Goal: Transaction & Acquisition: Obtain resource

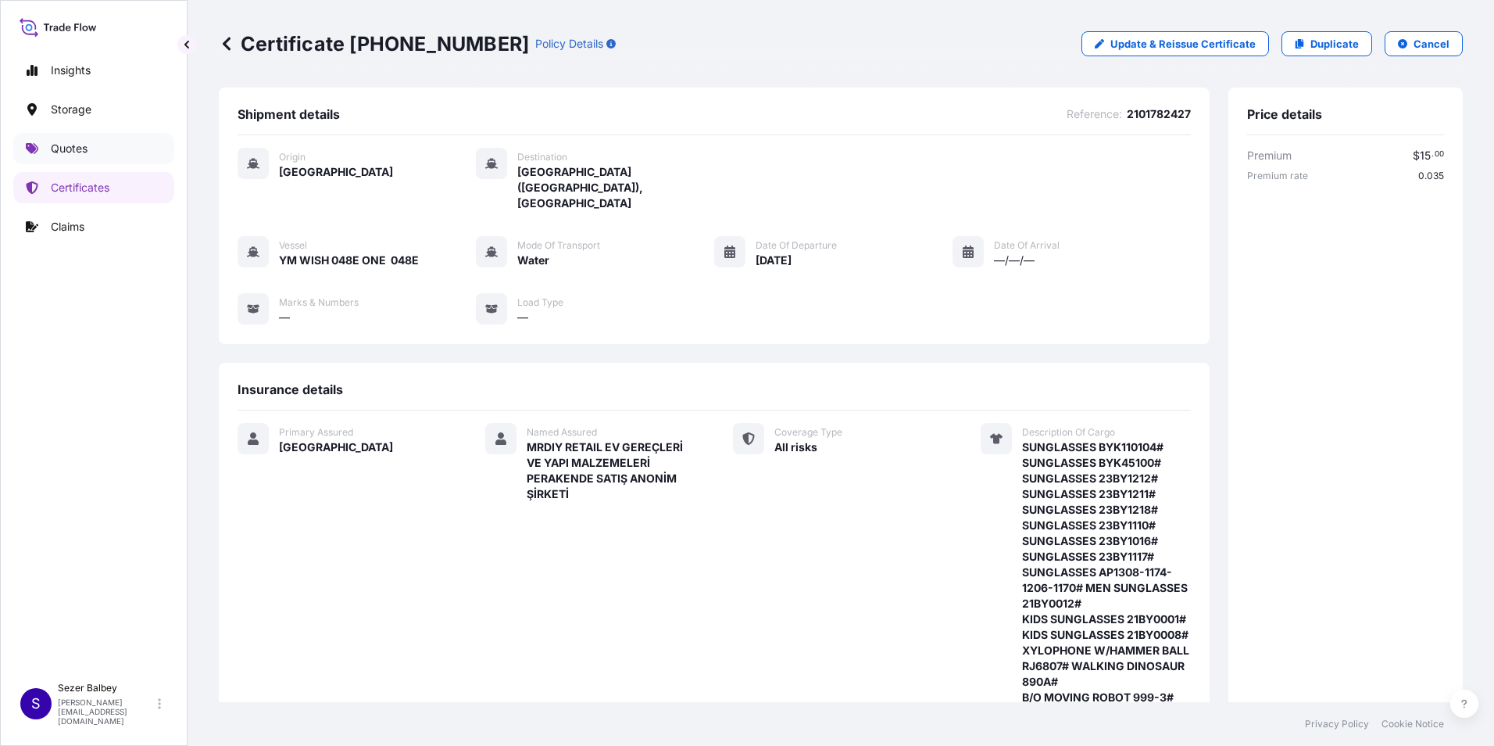
click at [92, 152] on link "Quotes" at bounding box center [93, 148] width 161 height 31
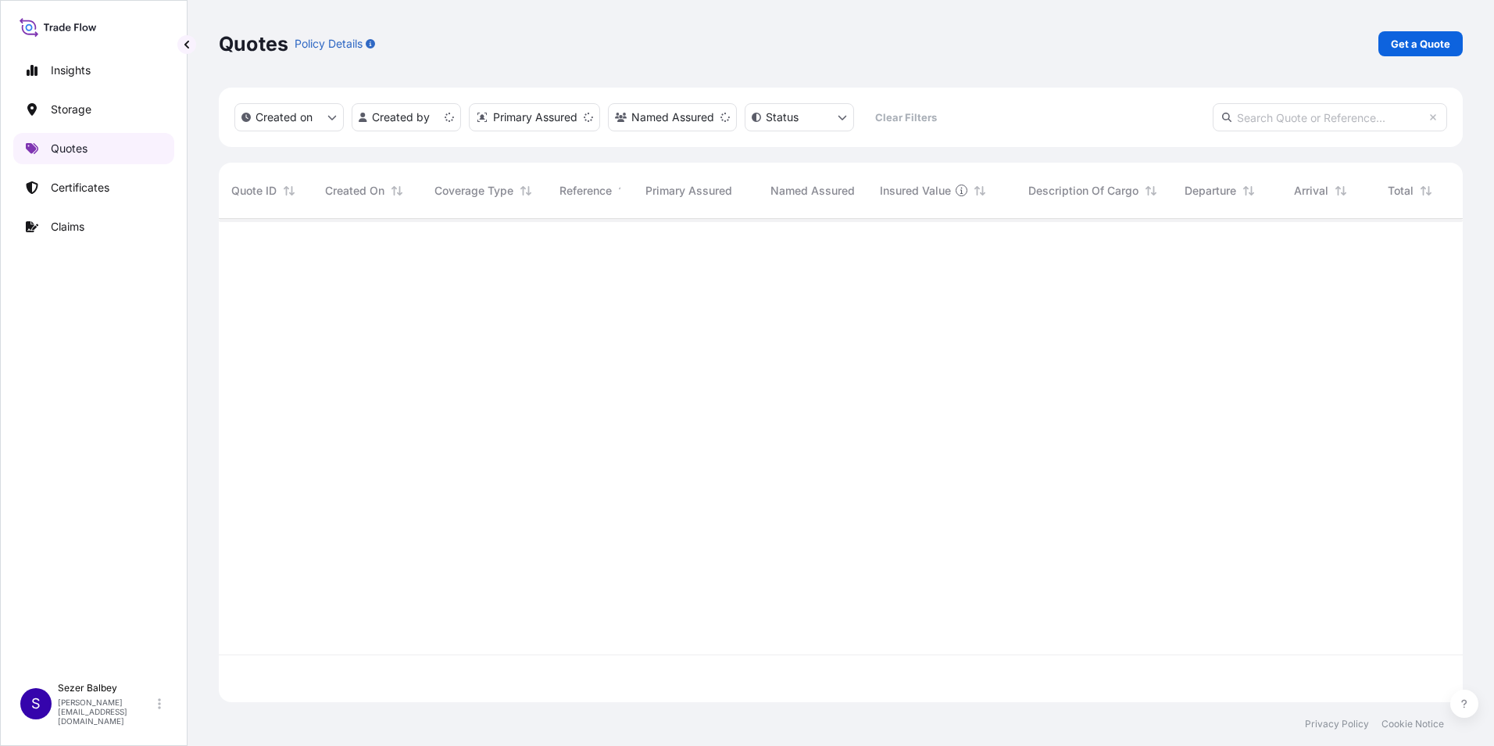
scroll to position [480, 1232]
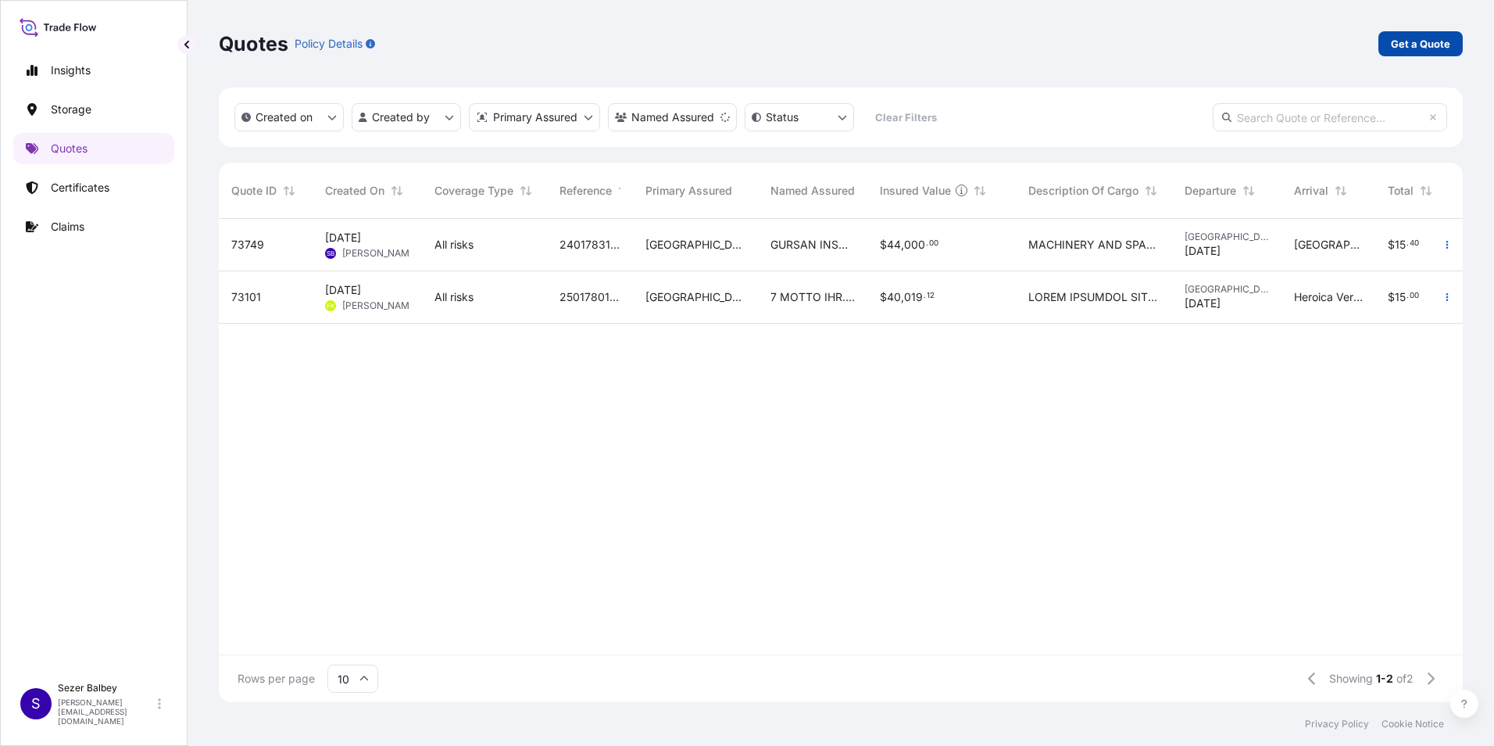
click at [1404, 48] on p "Get a Quote" at bounding box center [1420, 44] width 59 height 16
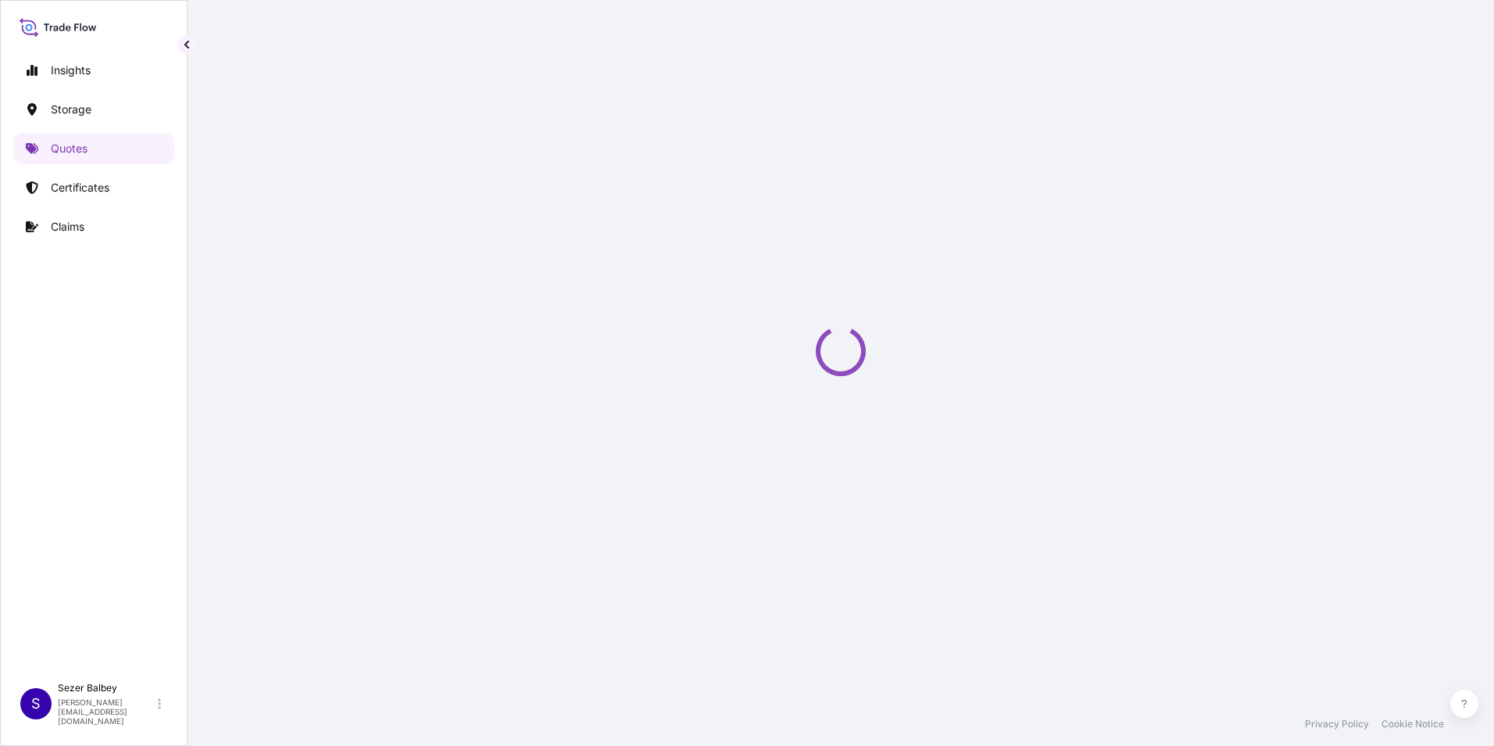
scroll to position [25, 0]
select select "Water"
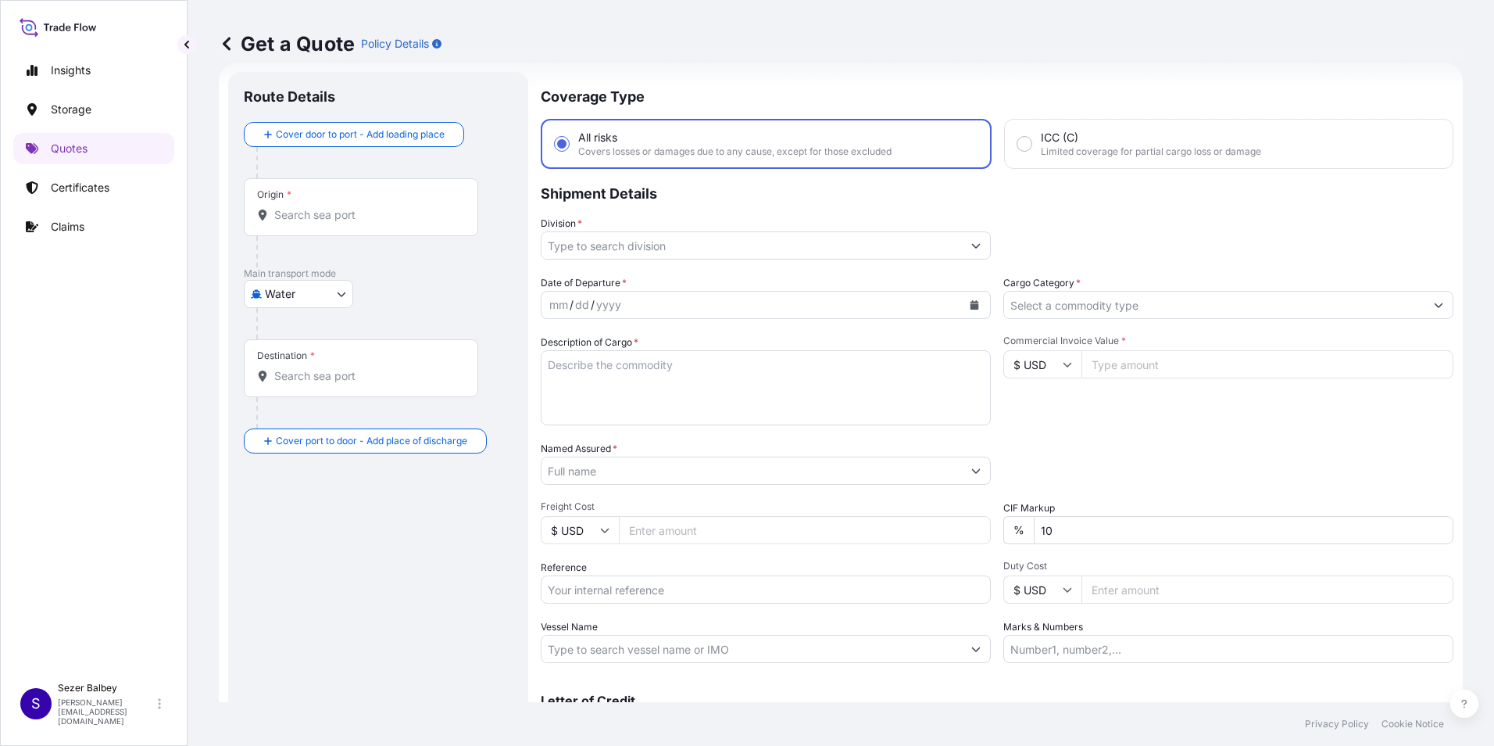
click at [328, 221] on input "Origin *" at bounding box center [366, 215] width 184 height 16
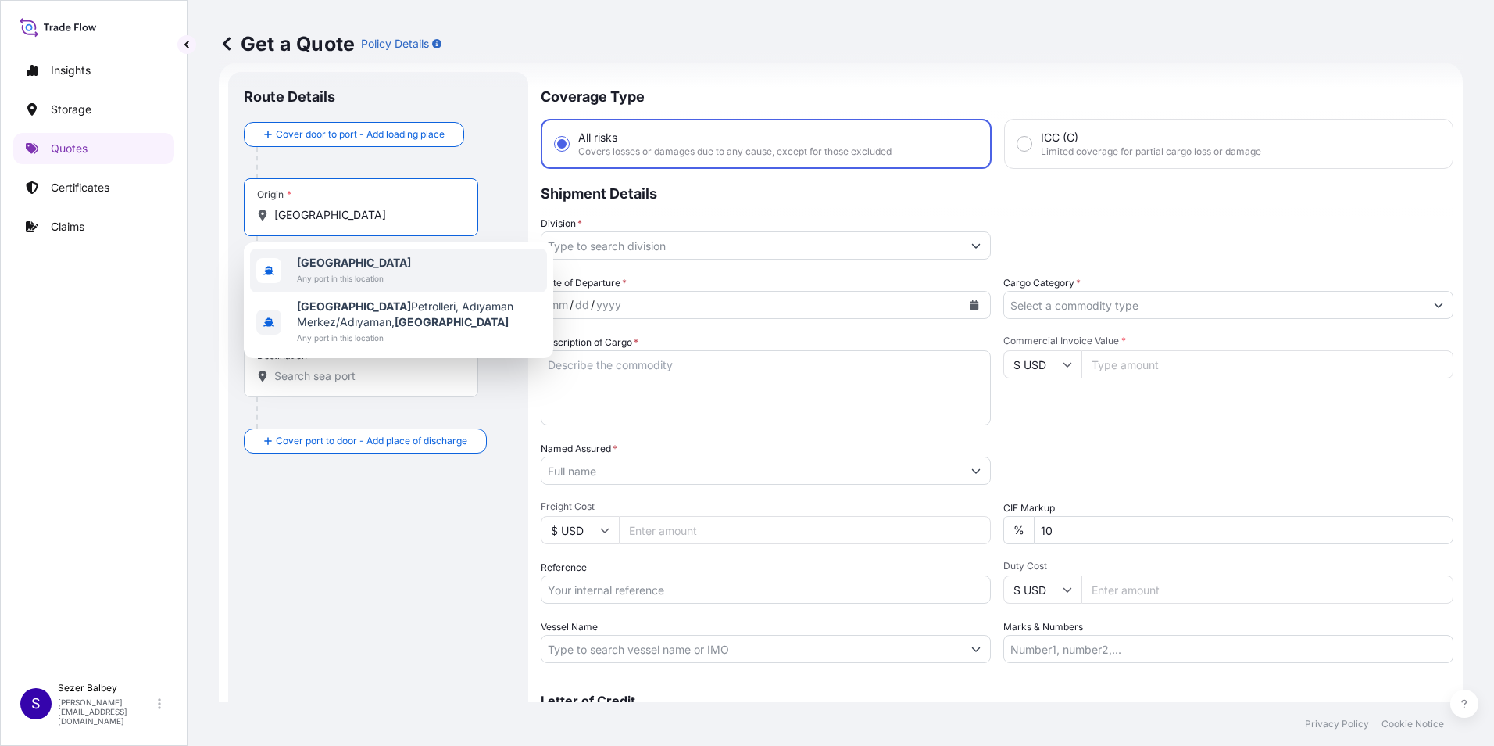
click at [445, 256] on div "Türkiye Any port in this location" at bounding box center [398, 271] width 297 height 44
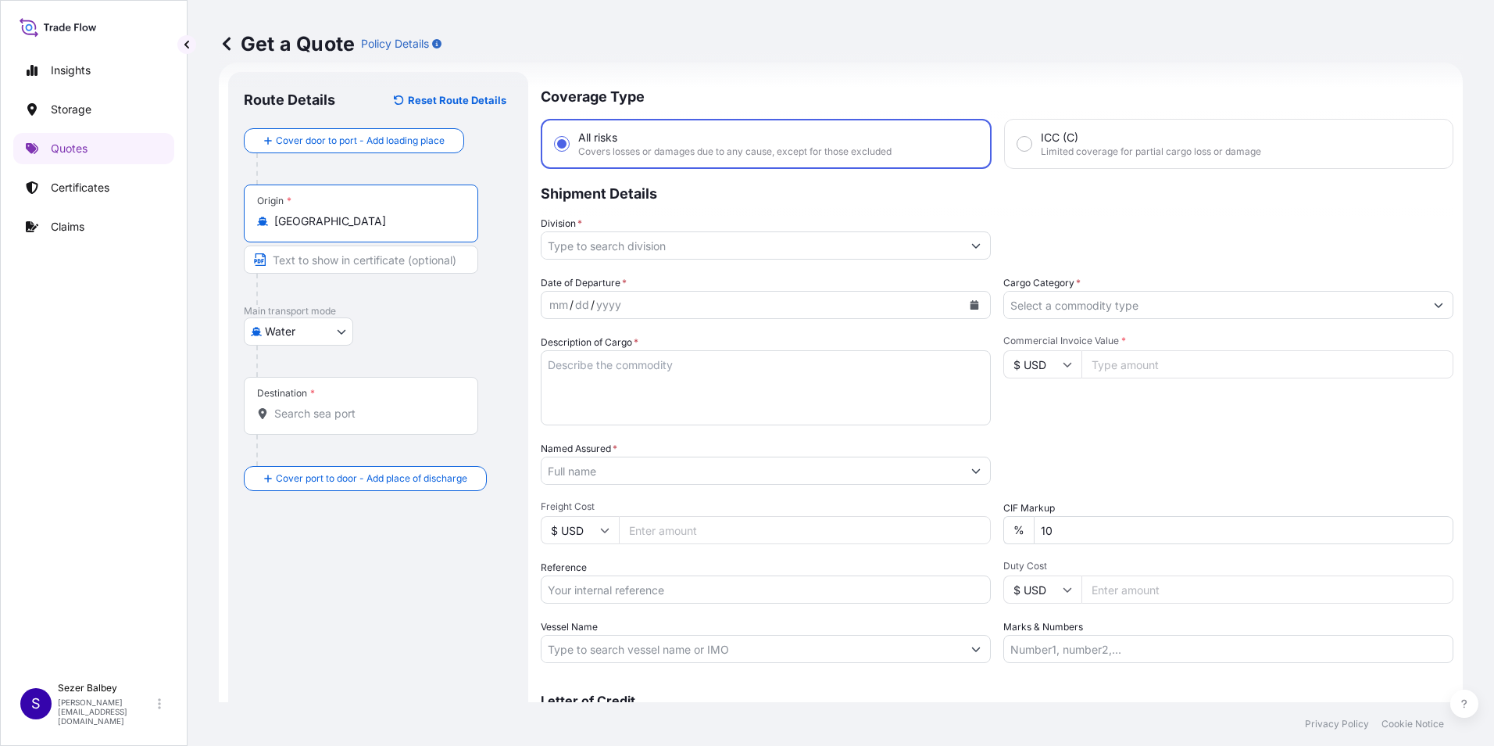
type input "[GEOGRAPHIC_DATA]"
drag, startPoint x: 370, startPoint y: 424, endPoint x: 378, endPoint y: 415, distance: 11.6
click at [378, 415] on div "Destination *" at bounding box center [361, 406] width 234 height 58
click at [405, 421] on div "Destination *" at bounding box center [361, 406] width 234 height 58
click at [405, 421] on input "Destination *" at bounding box center [366, 414] width 184 height 16
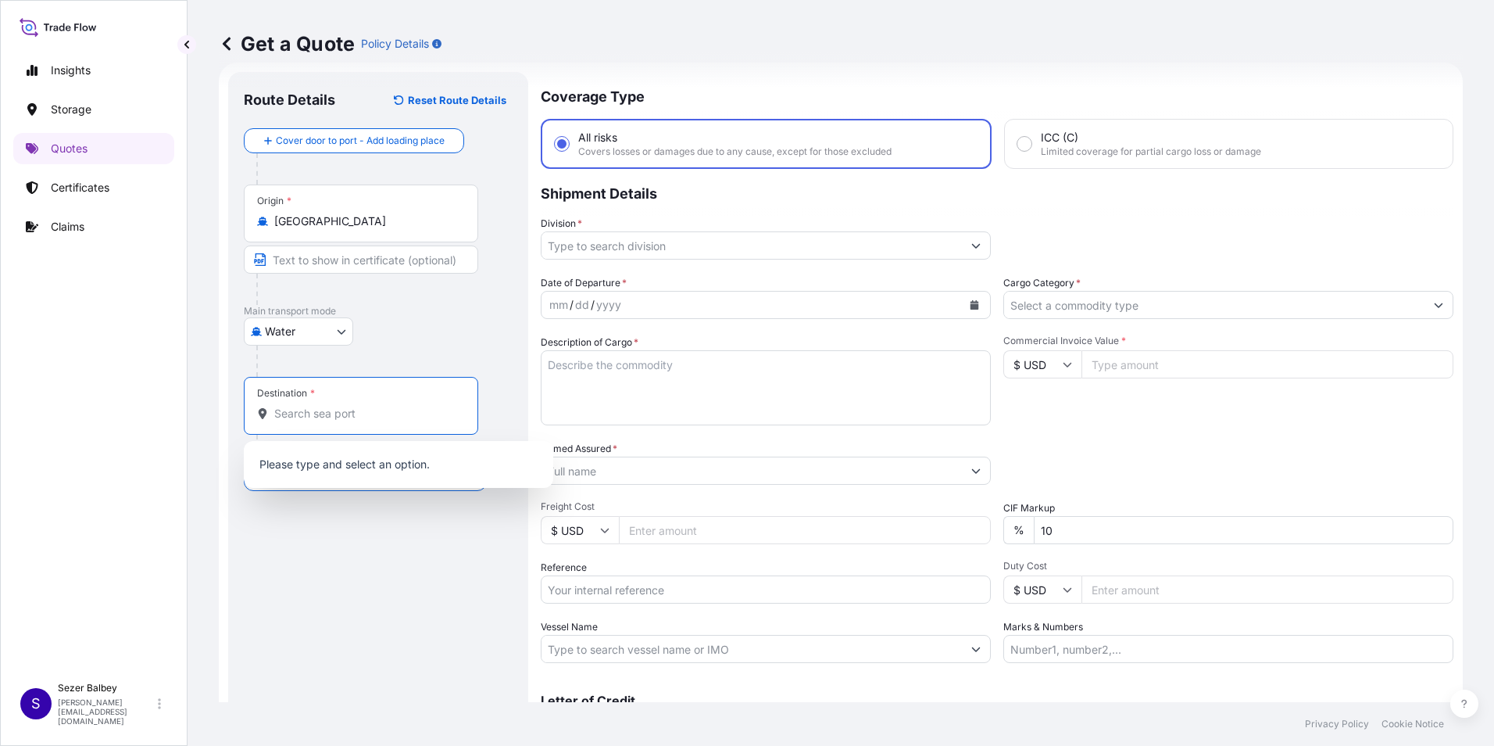
click at [410, 422] on div "Destination *" at bounding box center [361, 406] width 234 height 58
click at [410, 421] on input "Destination *" at bounding box center [366, 414] width 184 height 16
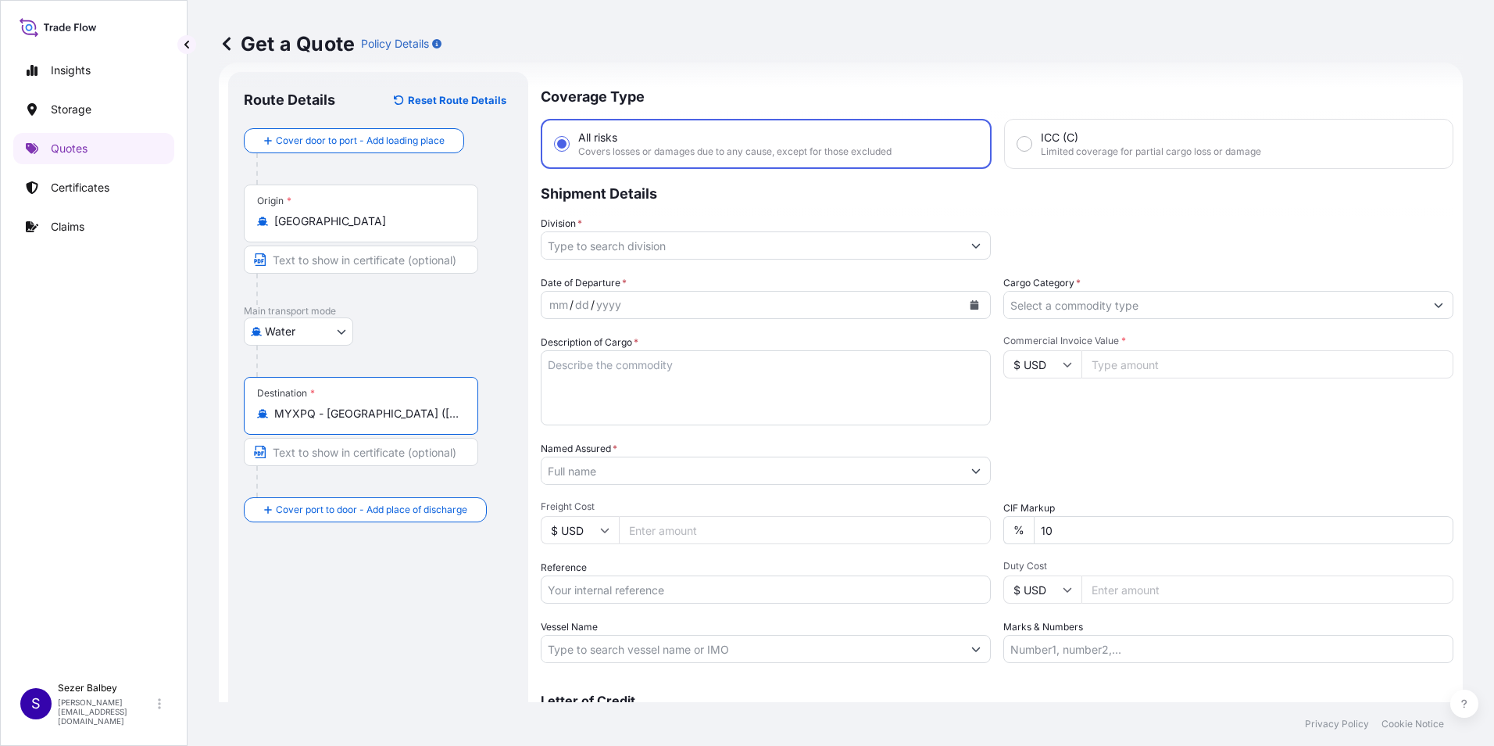
type input "MYXPQ - [GEOGRAPHIC_DATA] ([GEOGRAPHIC_DATA]), [GEOGRAPHIC_DATA]"
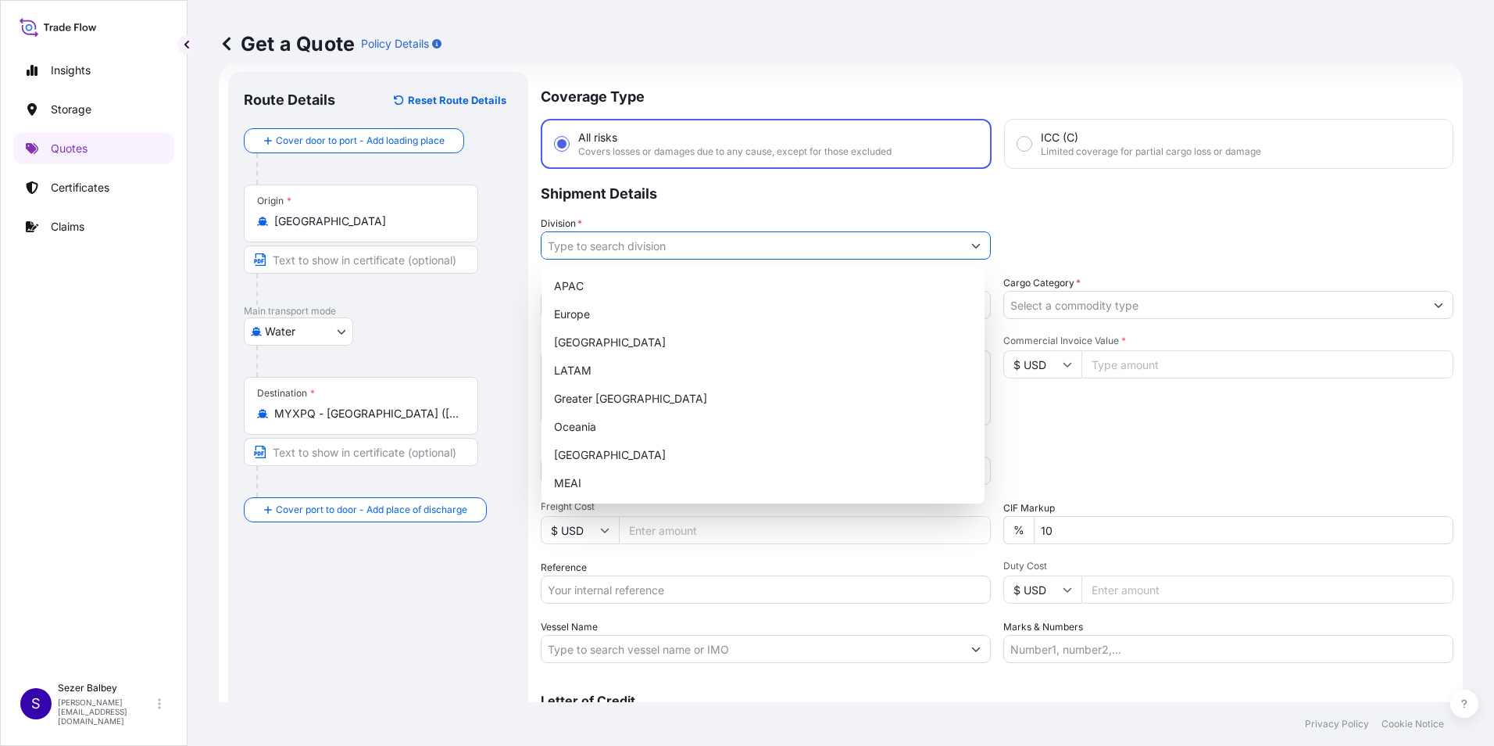
click at [801, 246] on input "Division *" at bounding box center [752, 245] width 420 height 28
click at [599, 452] on div "[GEOGRAPHIC_DATA]" at bounding box center [763, 455] width 431 height 28
type input "[GEOGRAPHIC_DATA]"
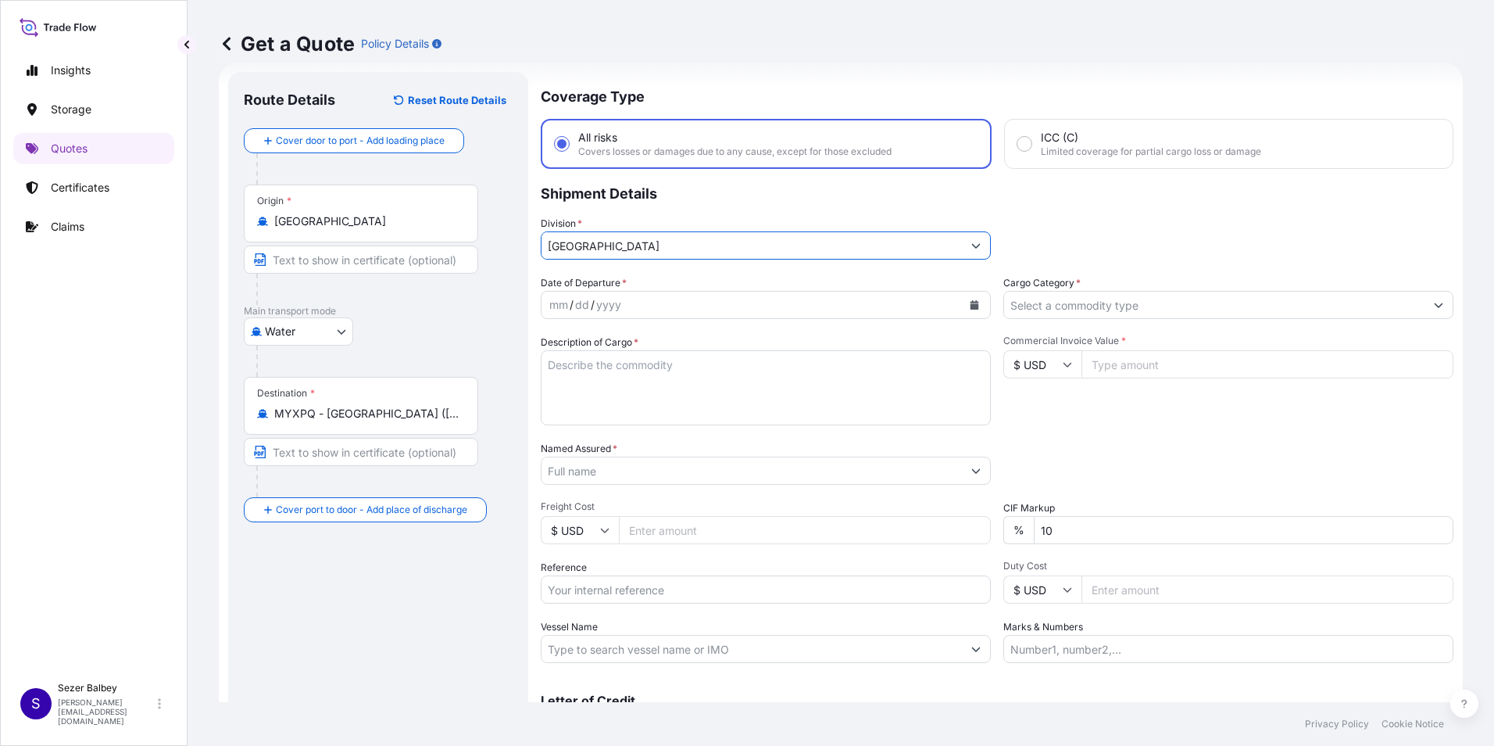
click at [971, 302] on icon "Calendar" at bounding box center [975, 304] width 9 height 9
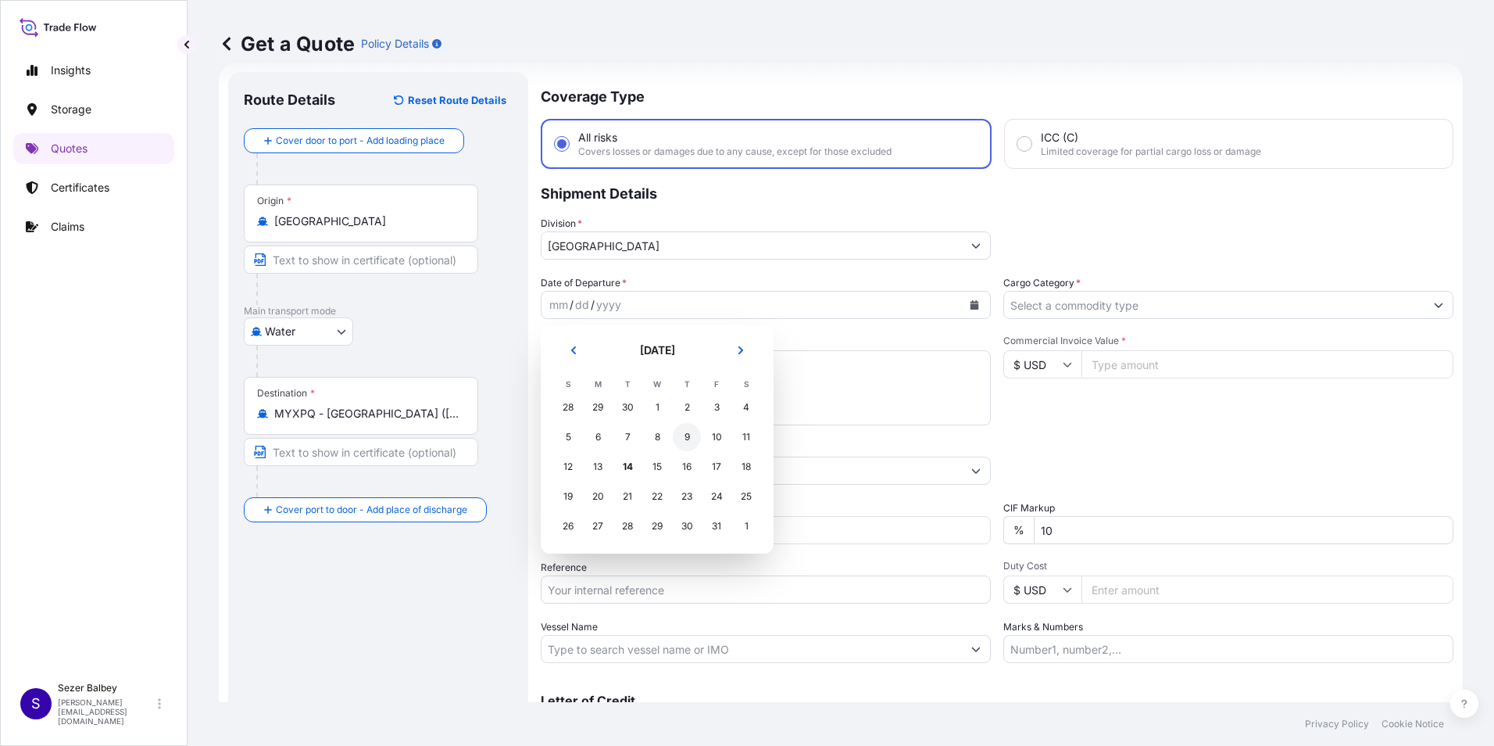
click at [693, 436] on div "9" at bounding box center [687, 437] width 28 height 28
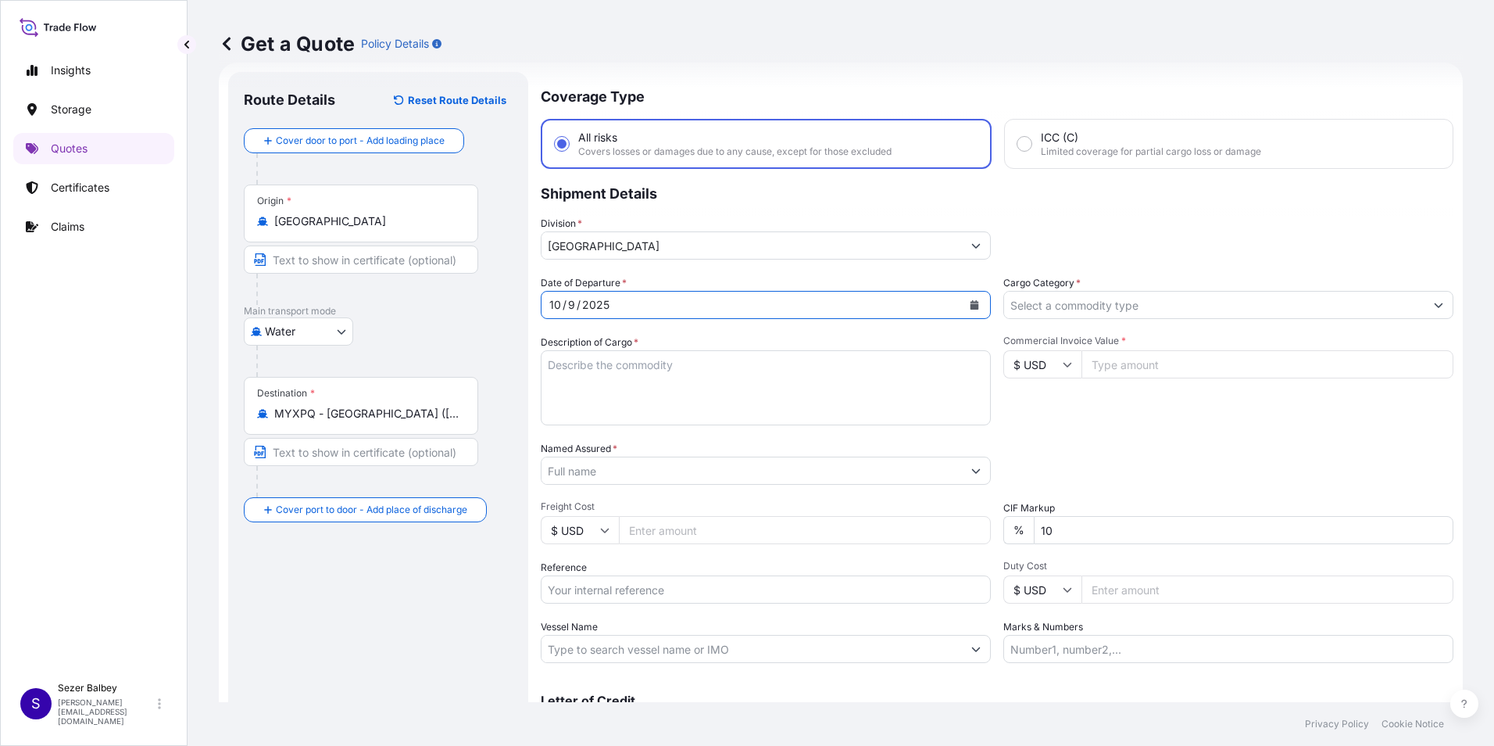
click at [688, 385] on textarea "Description of Cargo *" at bounding box center [766, 387] width 450 height 75
click at [859, 372] on textarea "Description of Cargo *" at bounding box center [766, 387] width 450 height 75
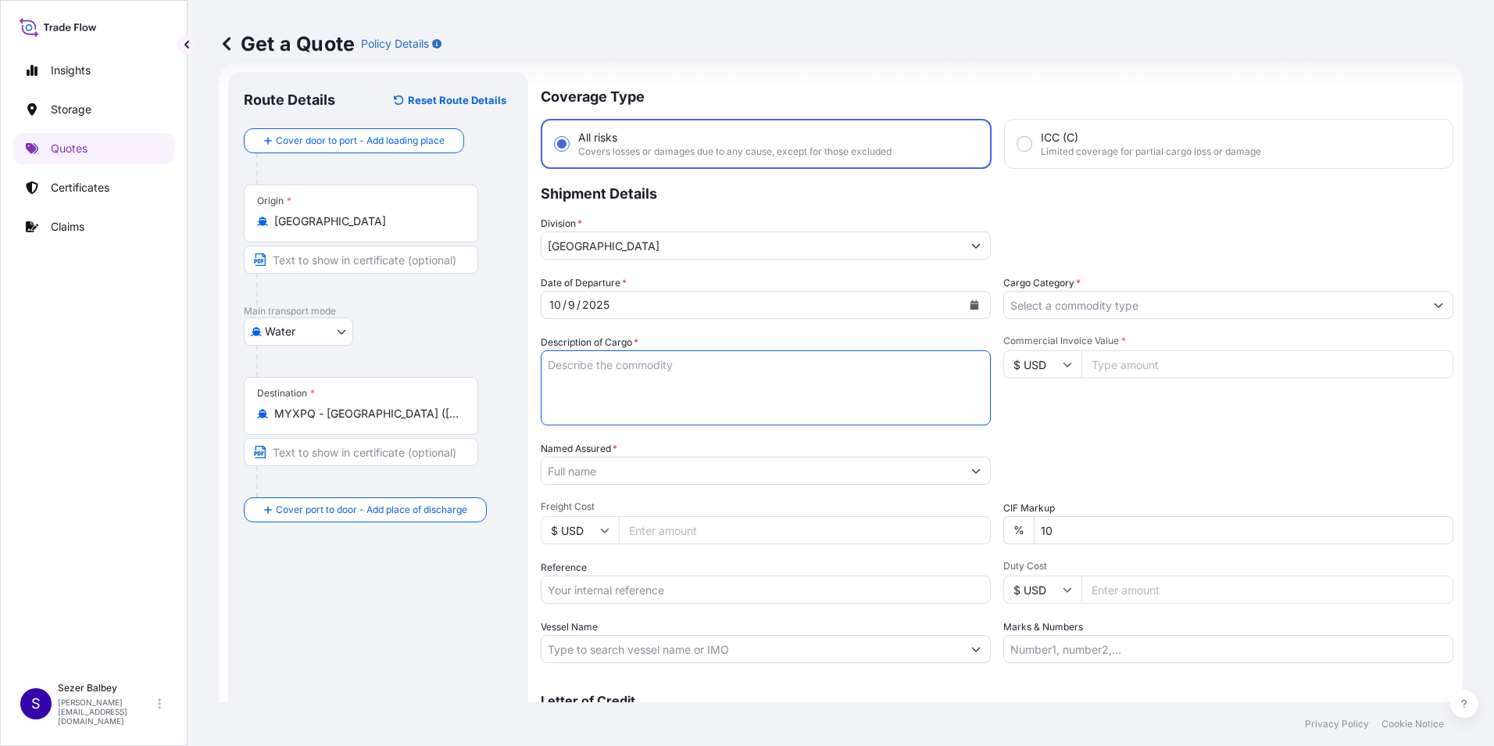
paste textarea ""PLUSH TOY-SITTING DINO 25CM BABY PLUSH TOY 40CM P2019B1# BEAR PLUSH TOY 40CM P…"
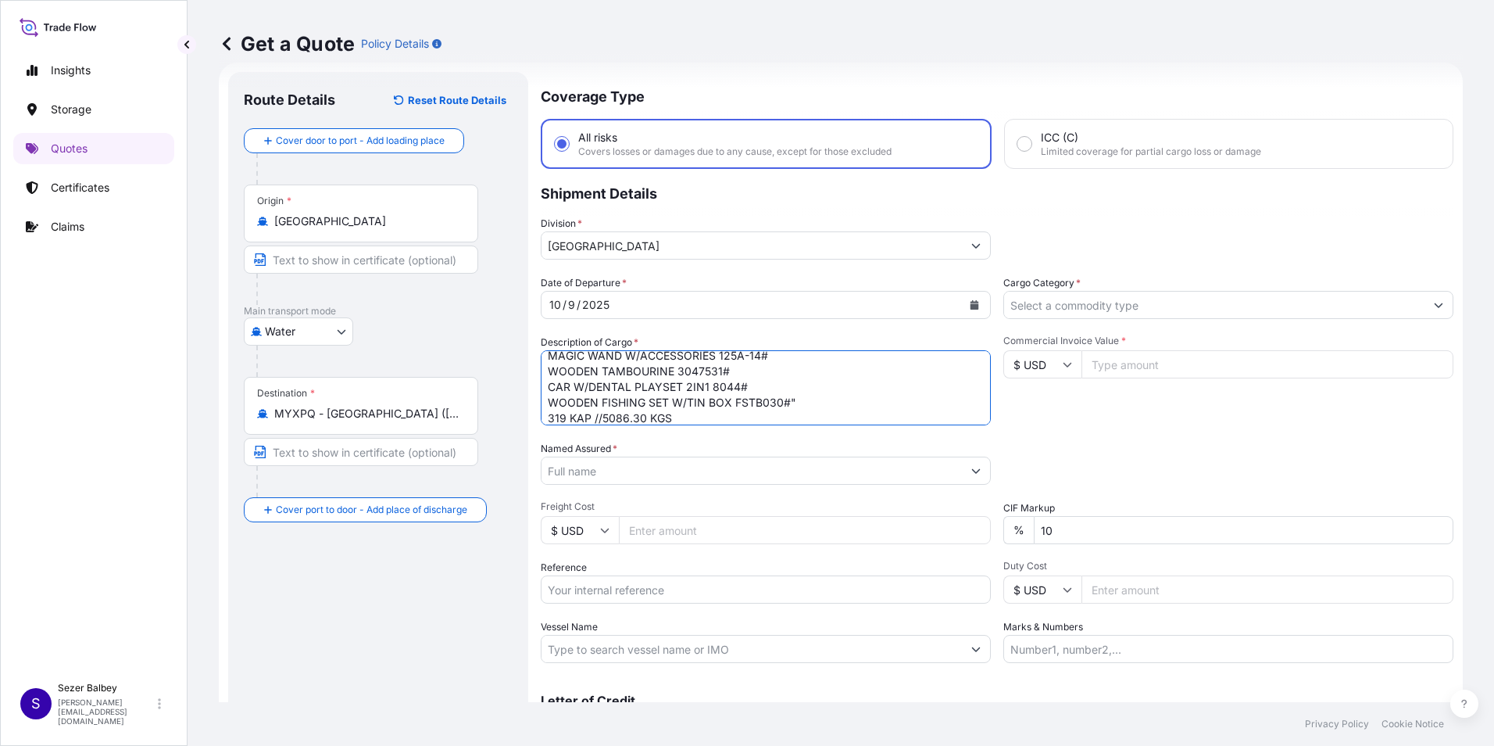
scroll to position [166, 0]
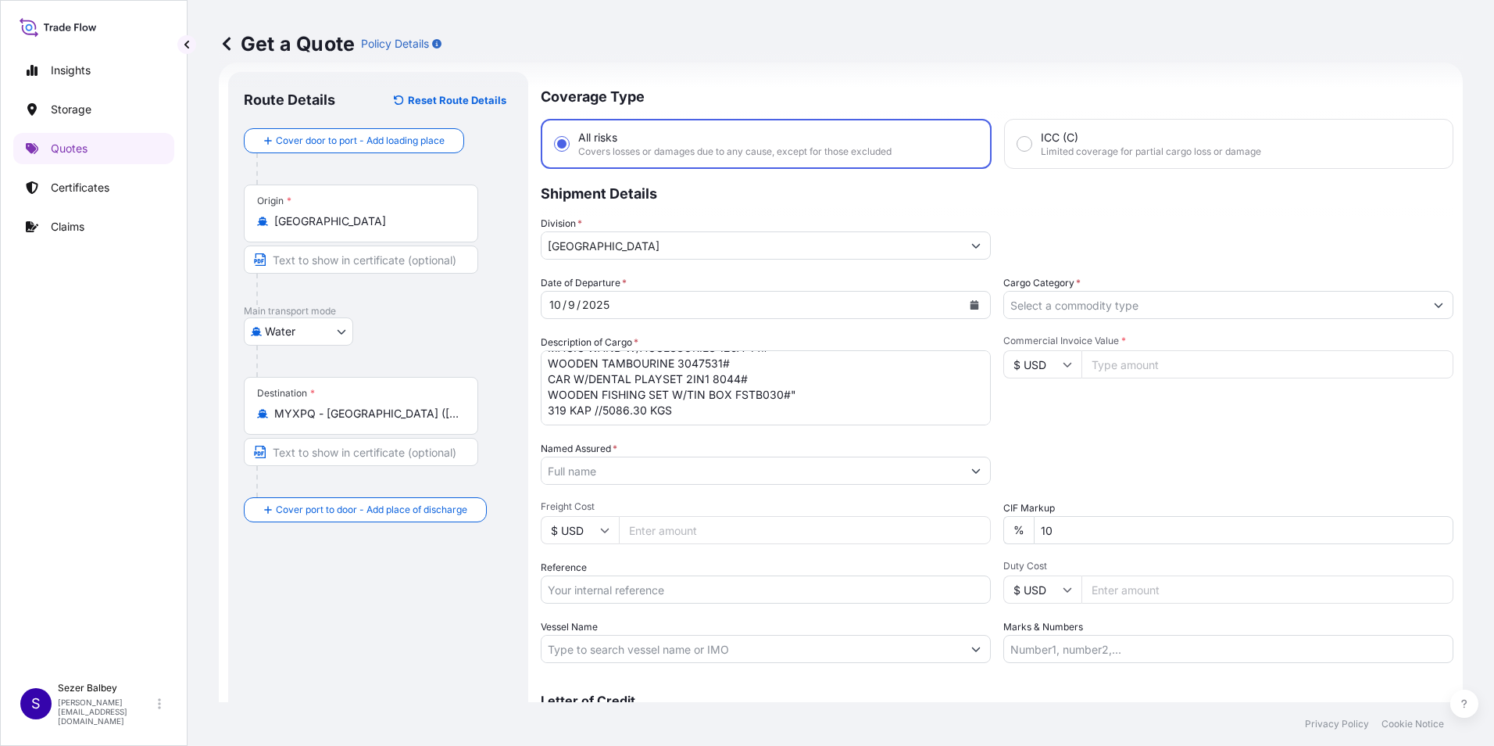
click at [672, 412] on textarea ""PLUSH TOY-SITTING DINO 25CM BABY PLUSH TOY 40CM P2019B1# BEAR PLUSH TOY 40CM P…" at bounding box center [766, 387] width 450 height 75
paste textarea "ONEYISTF19763900 //BSIU8106974"
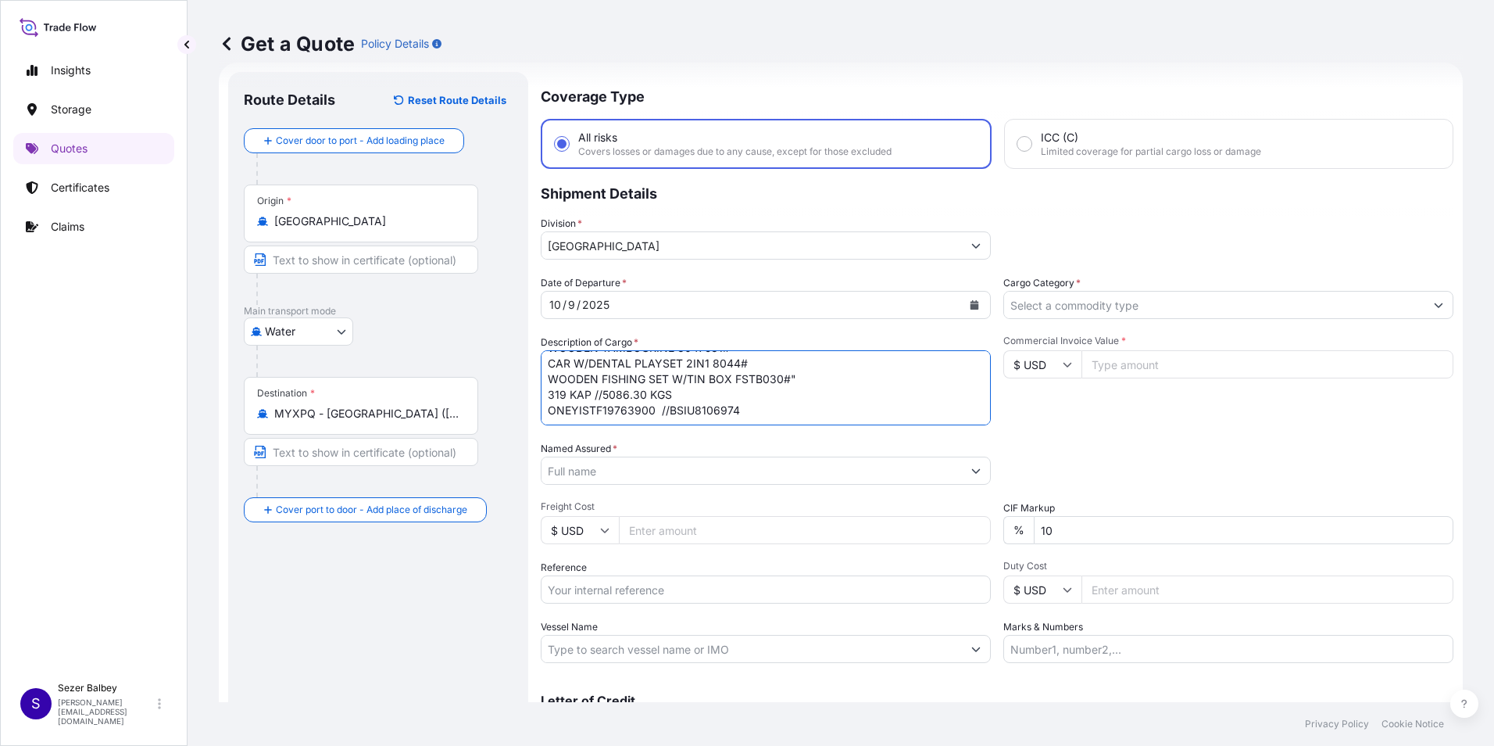
scroll to position [197, 0]
type textarea ""PLUSH TOY-SITTING DINO 25CM BABY PLUSH TOY 40CM P2019B1# BEAR PLUSH TOY 40CM P…"
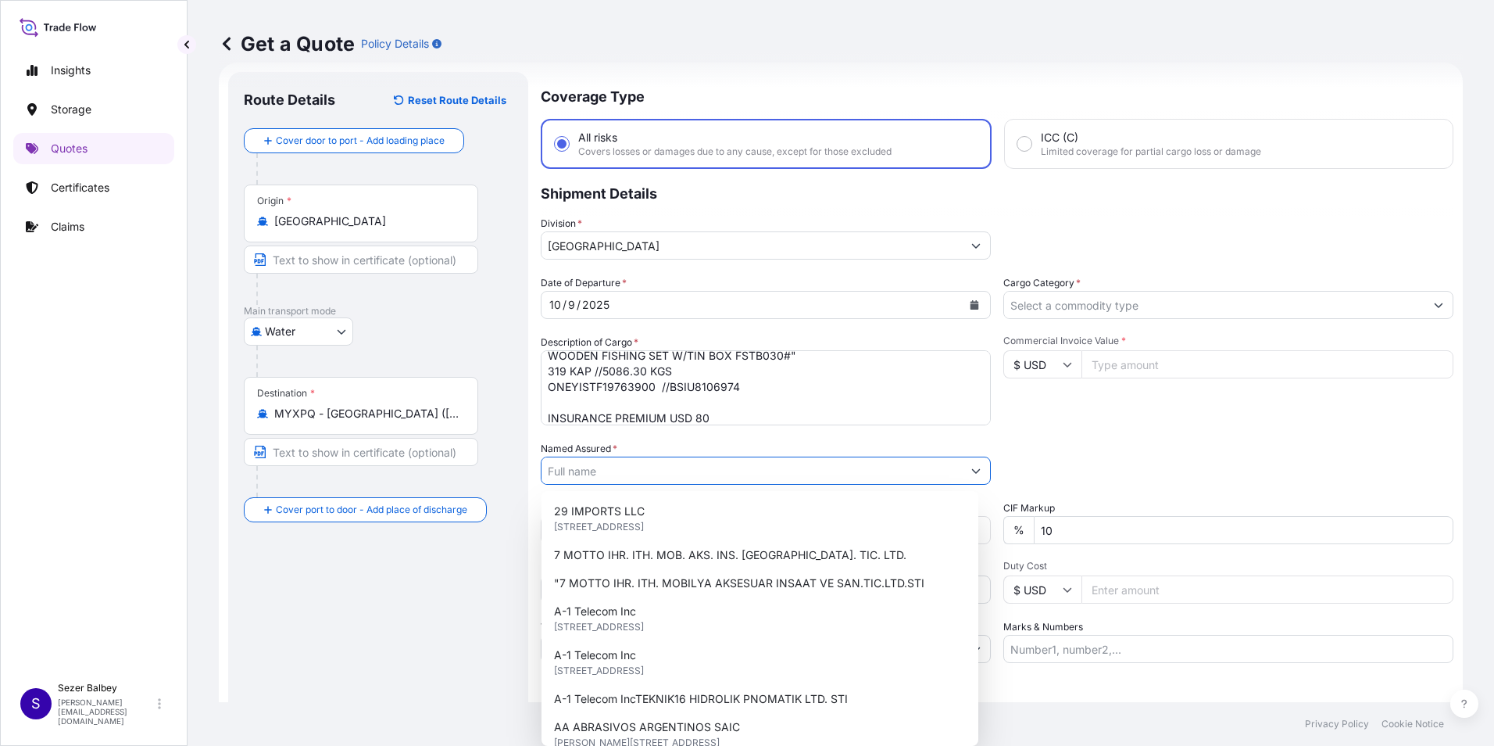
click at [587, 472] on input "Named Assured *" at bounding box center [752, 470] width 420 height 28
paste input ""MRDIY RETAIL EV GEREÇLERİ VE YAPI MALZEMELERİ PERAKENDE SATIŞ ANONİM ŞİRKETİ""
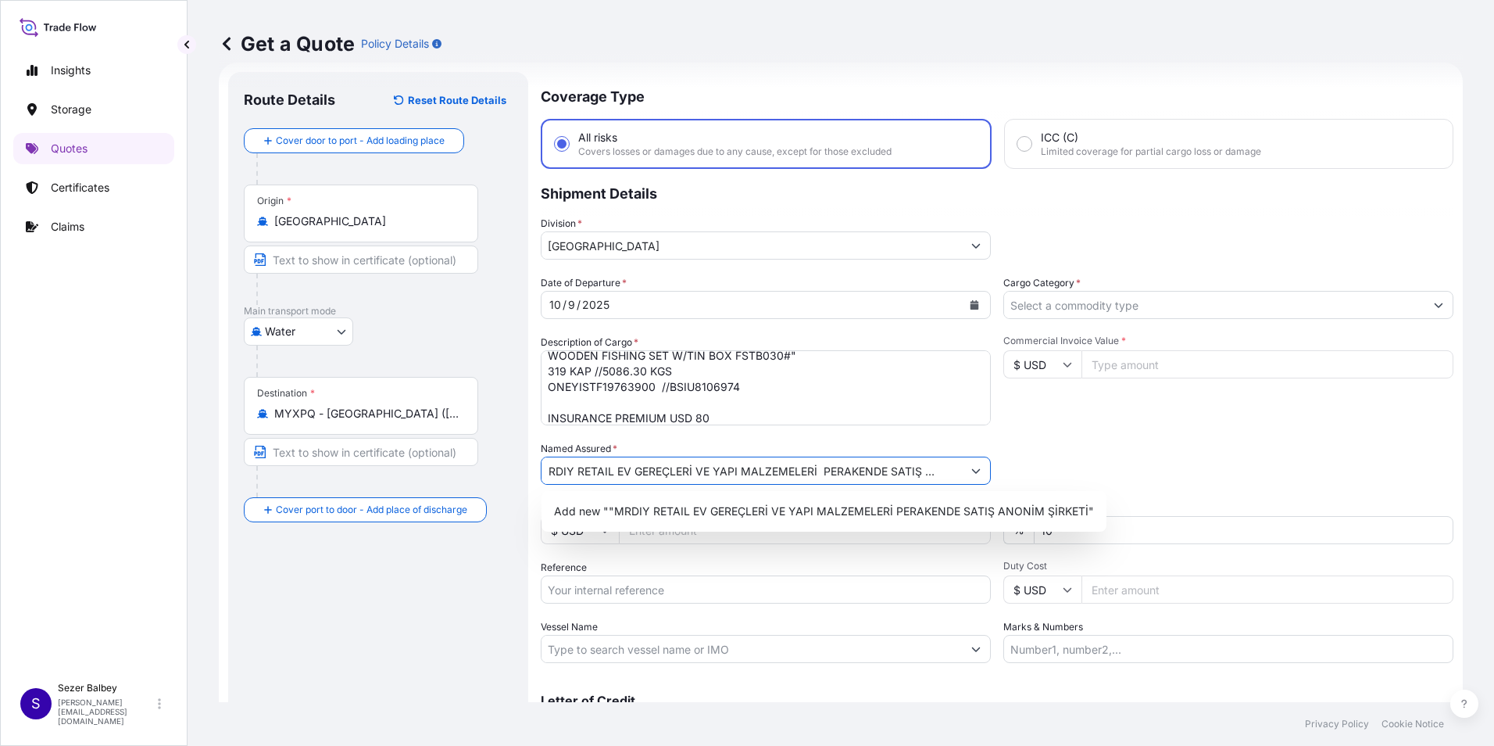
scroll to position [0, 0]
type input "MRDIY RETAIL EV GEREÇLERİ VE YAPI MALZEMELERİ PERAKENDE SATIŞ ANONİM ŞİRKETİ"
click at [477, 606] on div "Route Details Reset Route Details Cover door to port - Add loading place Place …" at bounding box center [378, 426] width 269 height 676
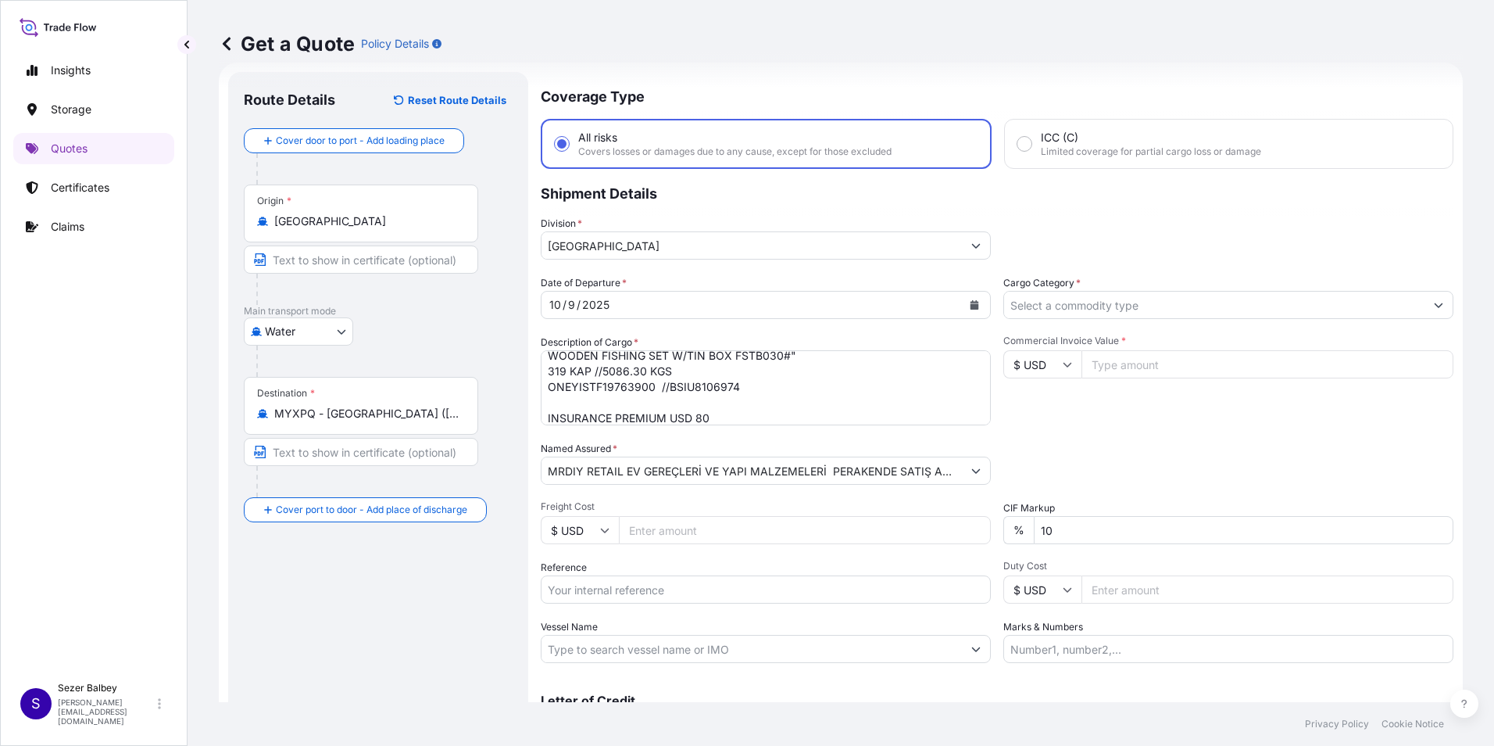
click at [671, 591] on input "Reference" at bounding box center [766, 589] width 450 height 28
click at [797, 583] on input "Reference" at bounding box center [766, 589] width 450 height 28
paste input "2101782426"
type input "2101782426"
click at [595, 646] on input "Vessel Name" at bounding box center [752, 649] width 420 height 28
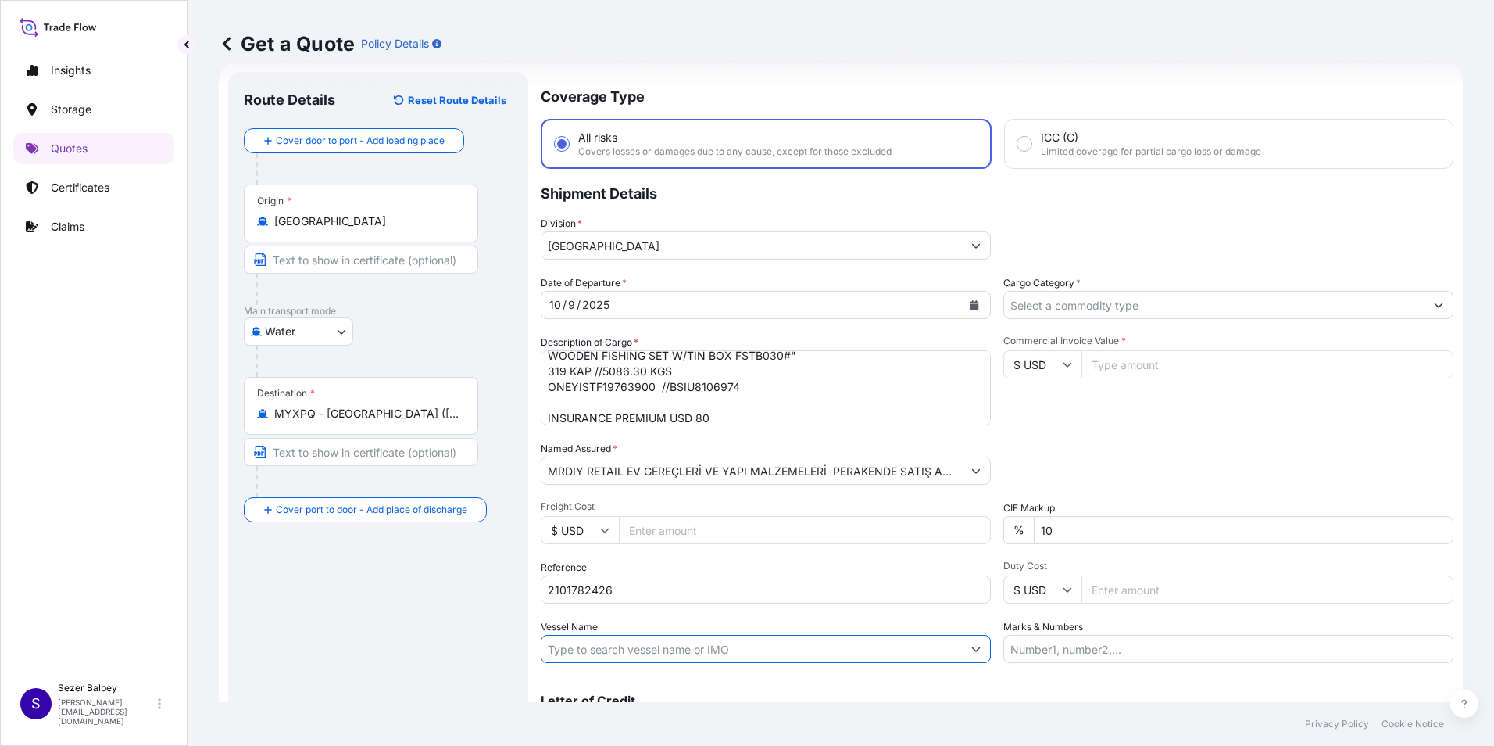
paste input "YM WISH 048E ONE 048E"
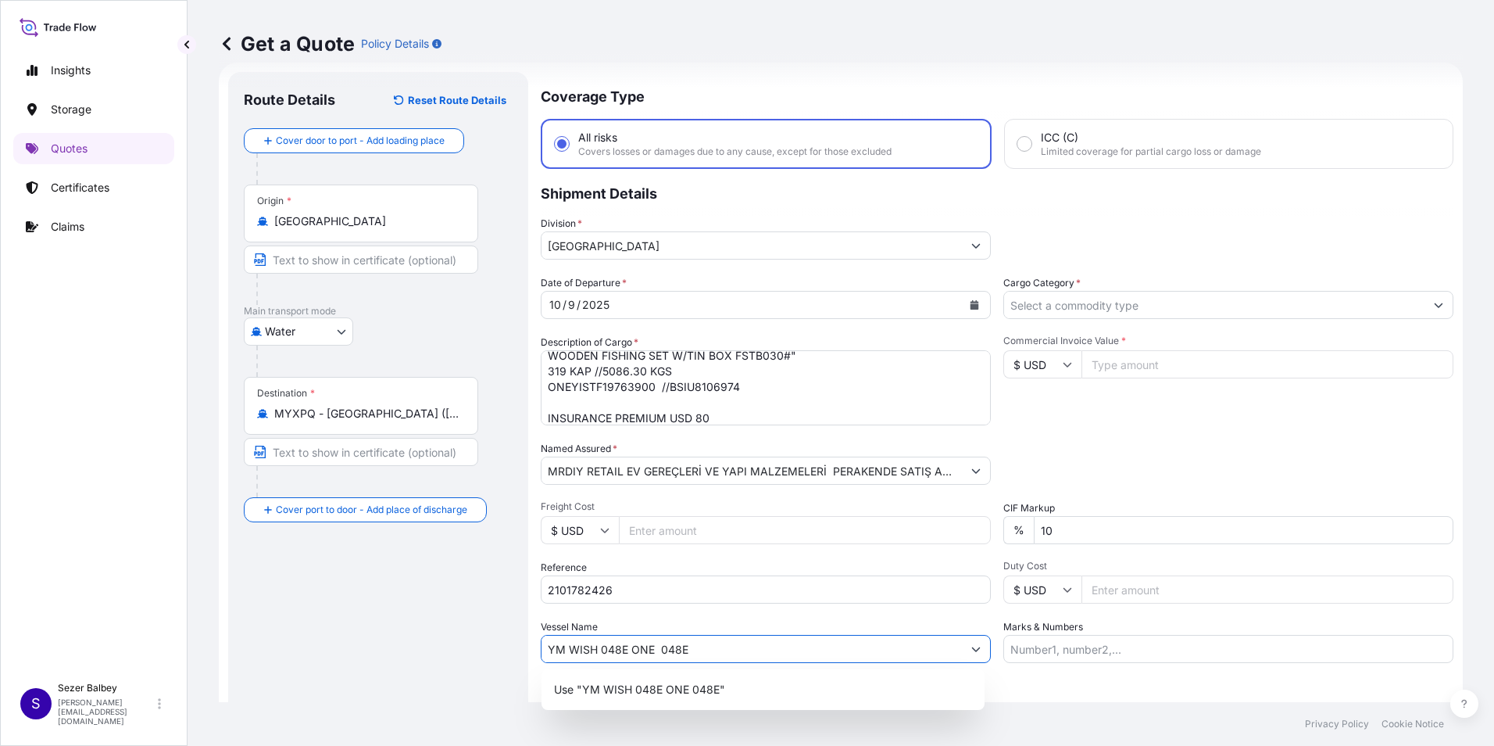
type input "YM WISH 048E ONE 048E"
click at [1311, 314] on input "Cargo Category *" at bounding box center [1214, 305] width 420 height 28
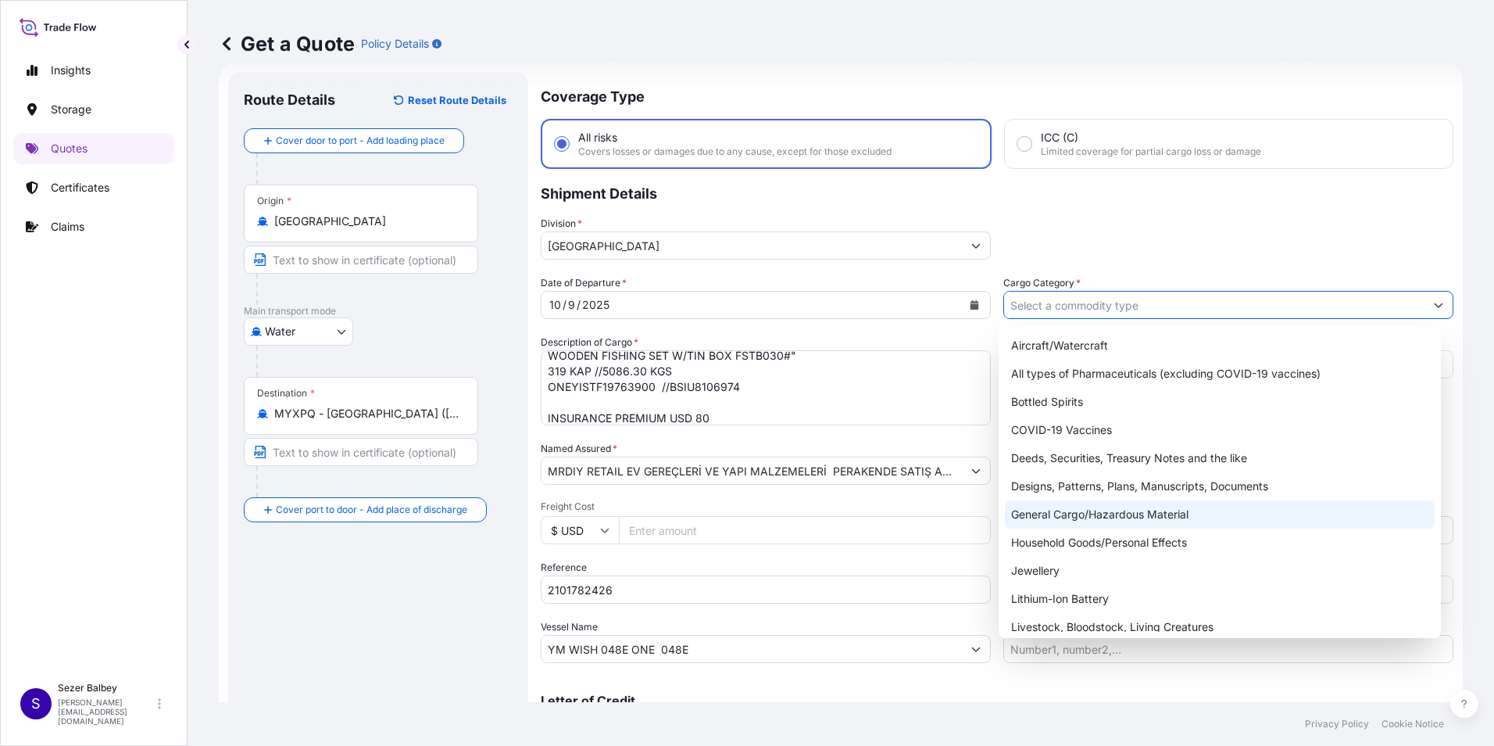
click at [1268, 509] on div "General Cargo/Hazardous Material" at bounding box center [1220, 514] width 431 height 28
type input "General Cargo/Hazardous Material"
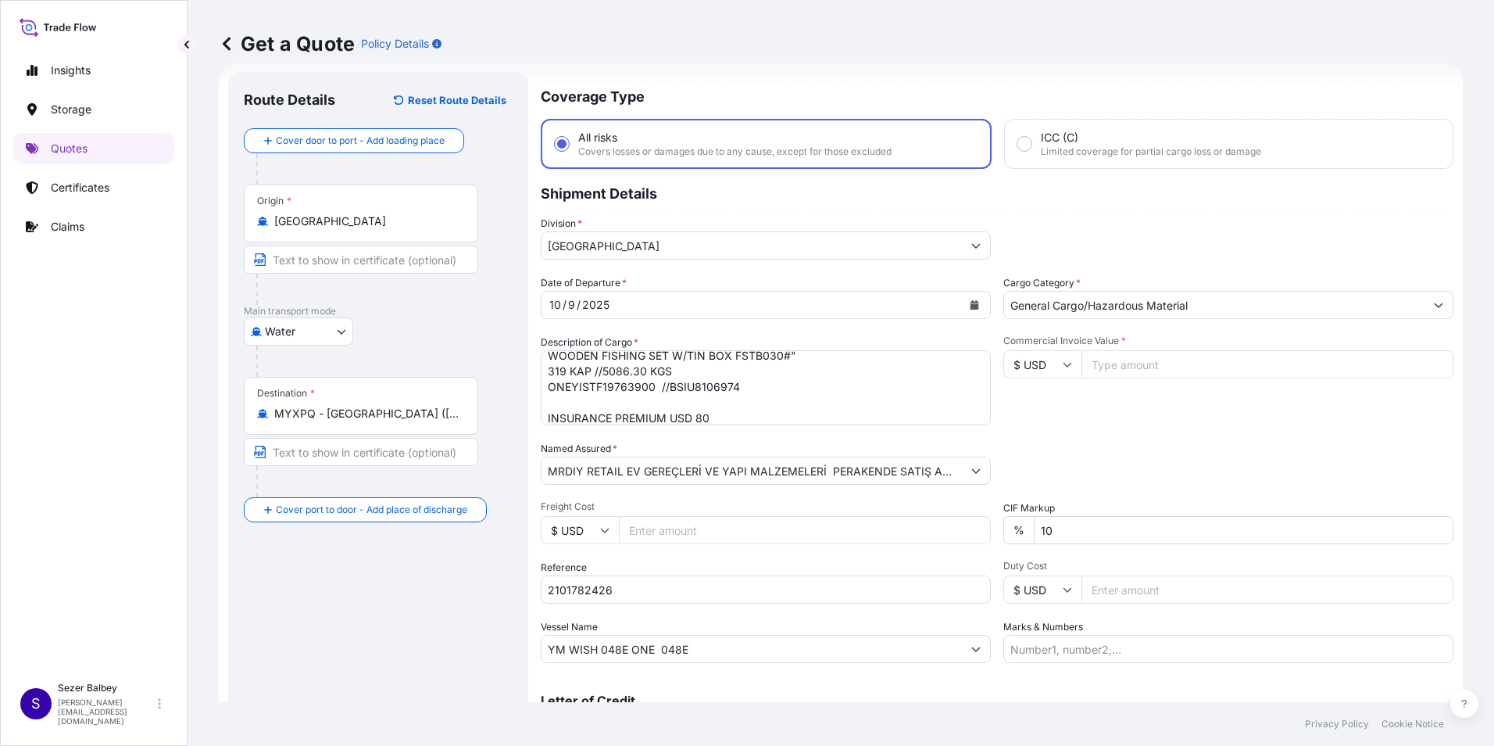
click at [1136, 365] on input "Commercial Invoice Value *" at bounding box center [1268, 364] width 372 height 28
type input "36973.76"
click at [1132, 433] on div "Date of Departure * [DATE] Cargo Category * General Cargo/Hazardous Material De…" at bounding box center [997, 469] width 913 height 388
drag, startPoint x: 1084, startPoint y: 537, endPoint x: 1035, endPoint y: 531, distance: 49.5
click at [1035, 531] on input "10" at bounding box center [1244, 530] width 420 height 28
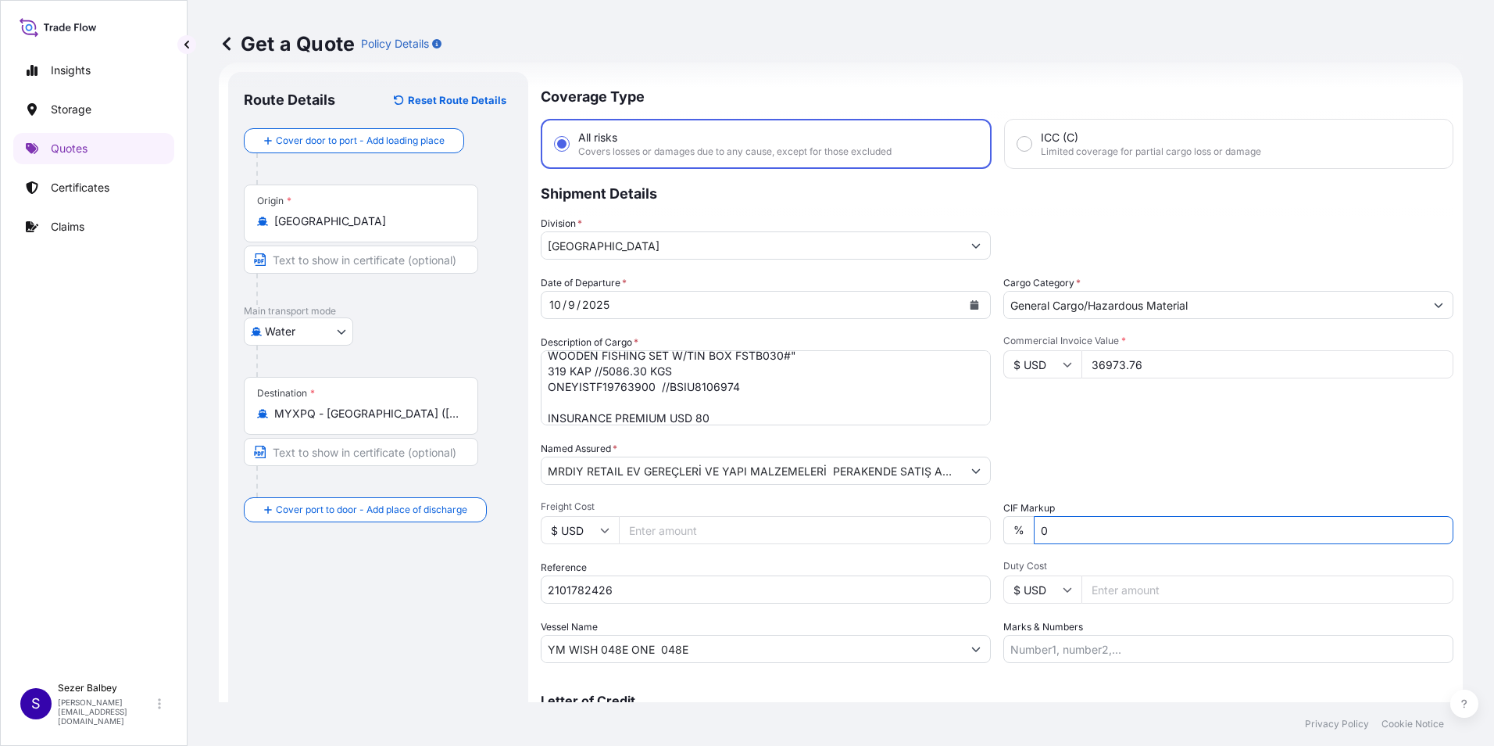
type input "0"
click at [1057, 467] on div "Packing Category Type to search a container mode Please select a primary mode o…" at bounding box center [1228, 463] width 450 height 44
click at [1181, 469] on div "Packing Category Type to search a container mode Please select a primary mode o…" at bounding box center [1228, 463] width 450 height 44
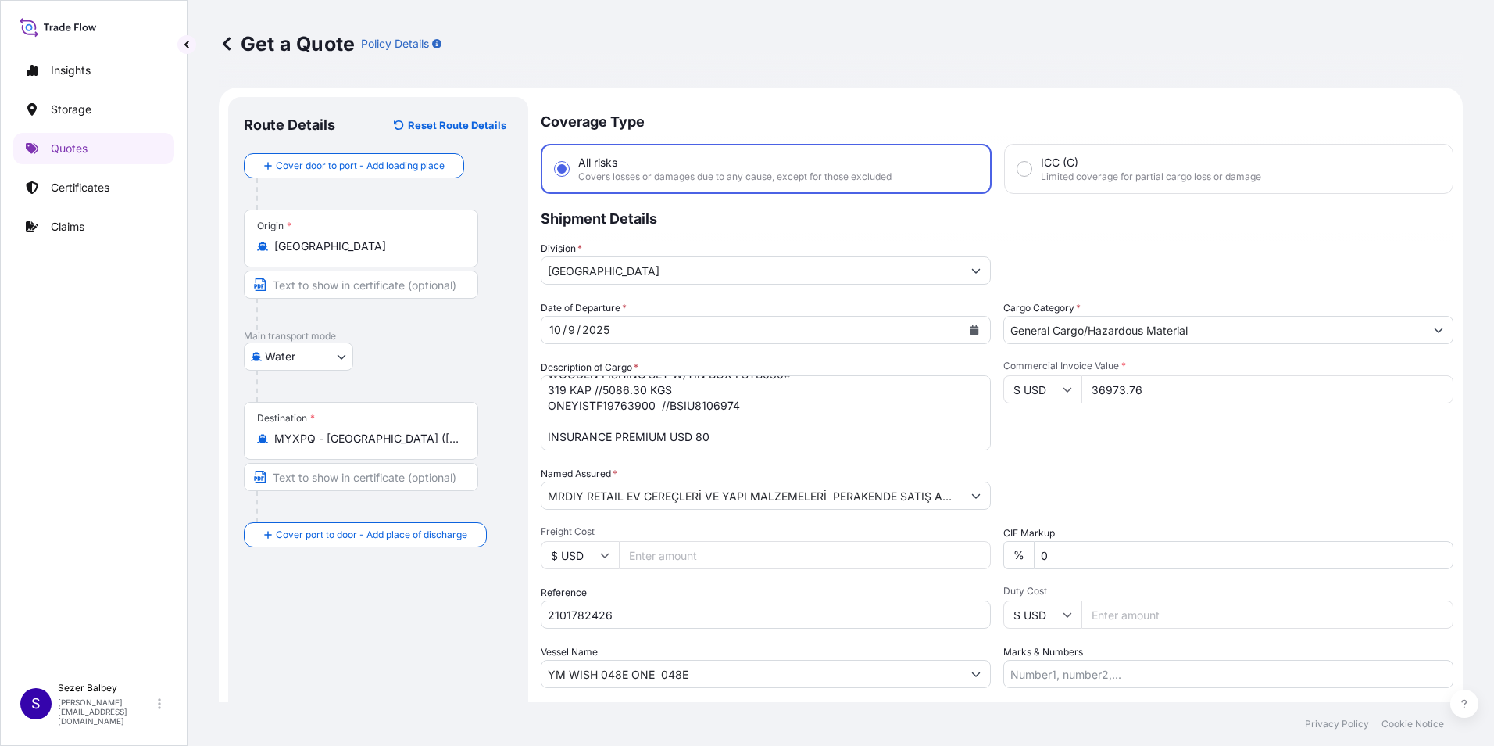
scroll to position [205, 0]
click at [743, 438] on textarea ""PLUSH TOY-SITTING DINO 25CM BABY PLUSH TOY 40CM P2019B1# BEAR PLUSH TOY 40CM P…" at bounding box center [766, 412] width 450 height 75
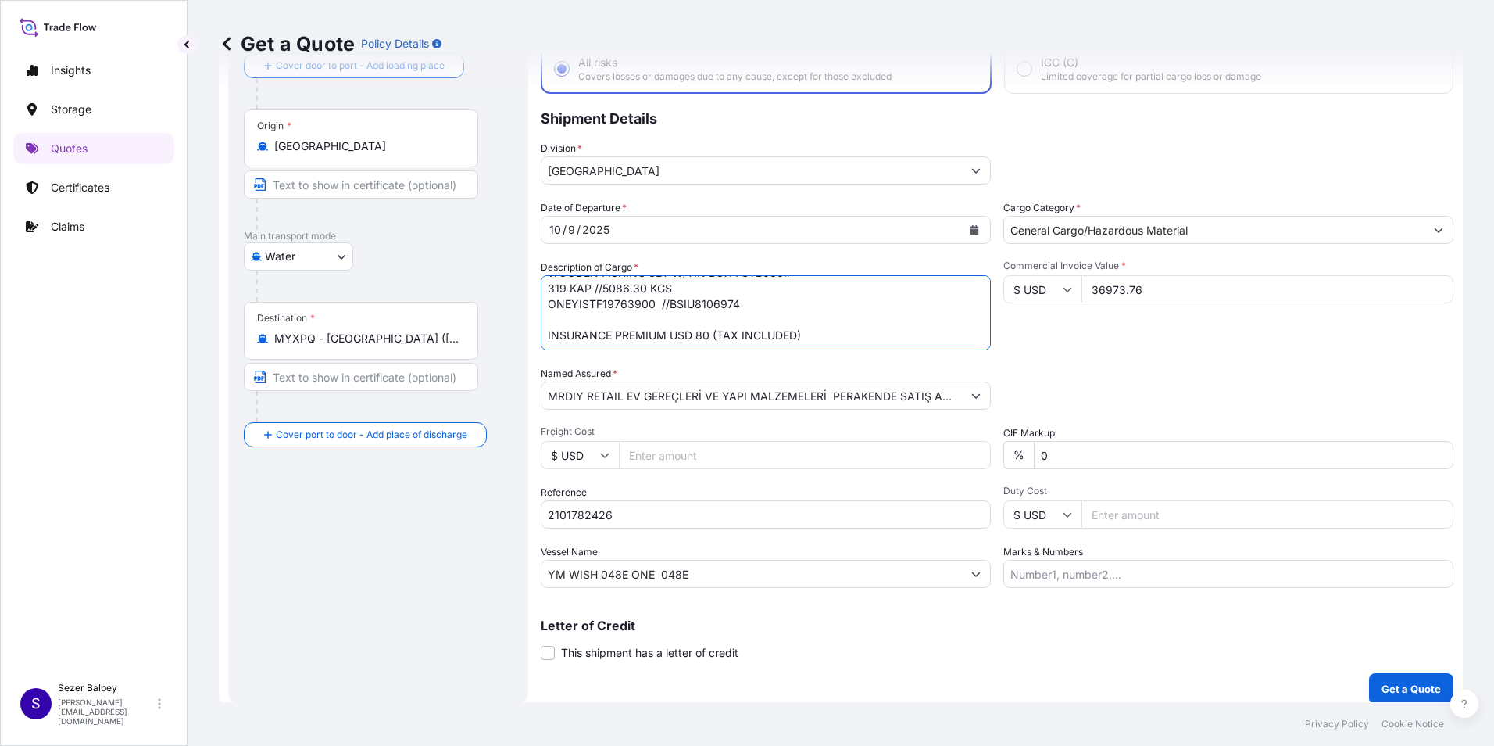
scroll to position [112, 0]
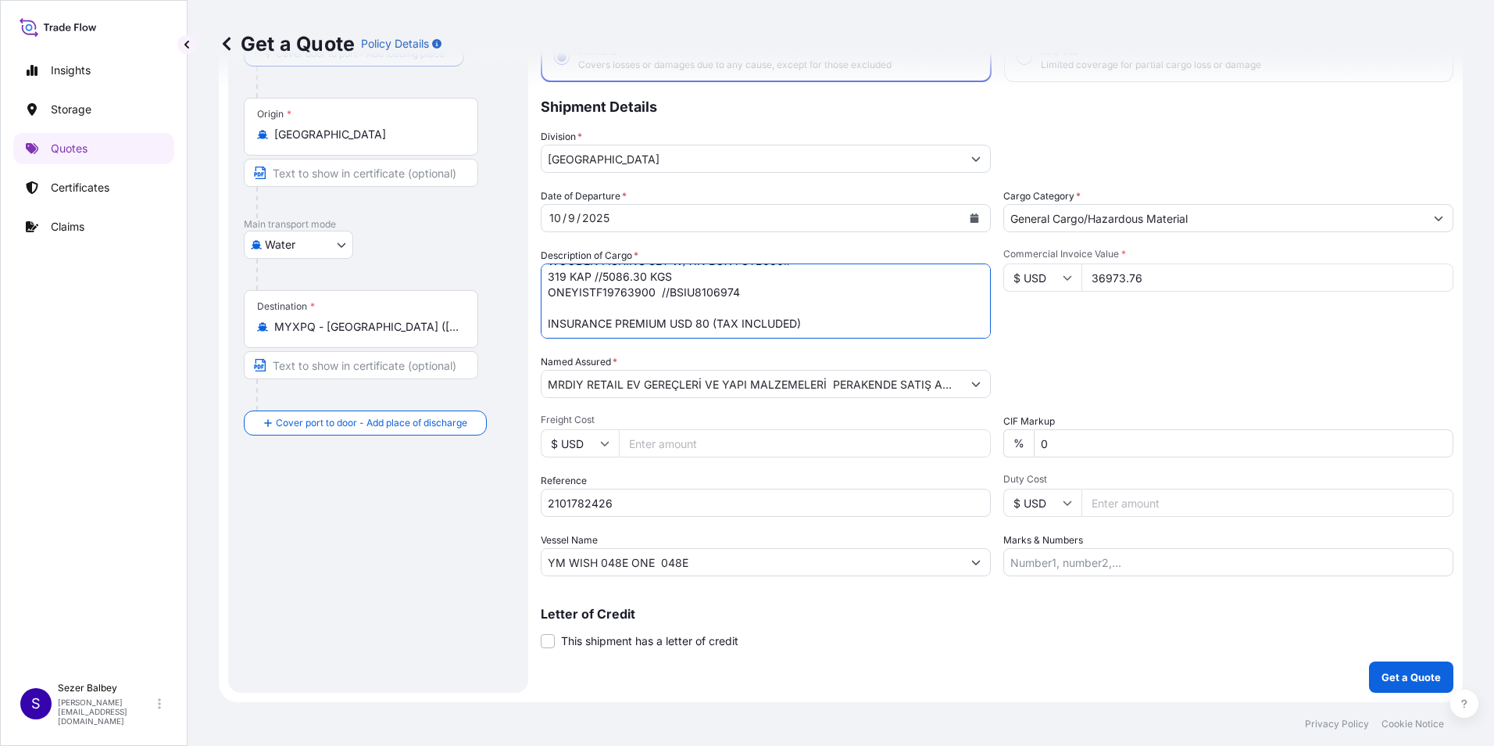
click at [808, 307] on textarea ""PLUSH TOY-SITTING DINO 25CM BABY PLUSH TOY 40CM P2019B1# BEAR PLUSH TOY 40CM P…" at bounding box center [766, 300] width 450 height 75
type textarea ""PLUSH TOY-SITTING DINO 25CM BABY PLUSH TOY 40CM P2019B1# BEAR PLUSH TOY 40CM P…"
click at [1397, 680] on p "Get a Quote" at bounding box center [1411, 677] width 59 height 16
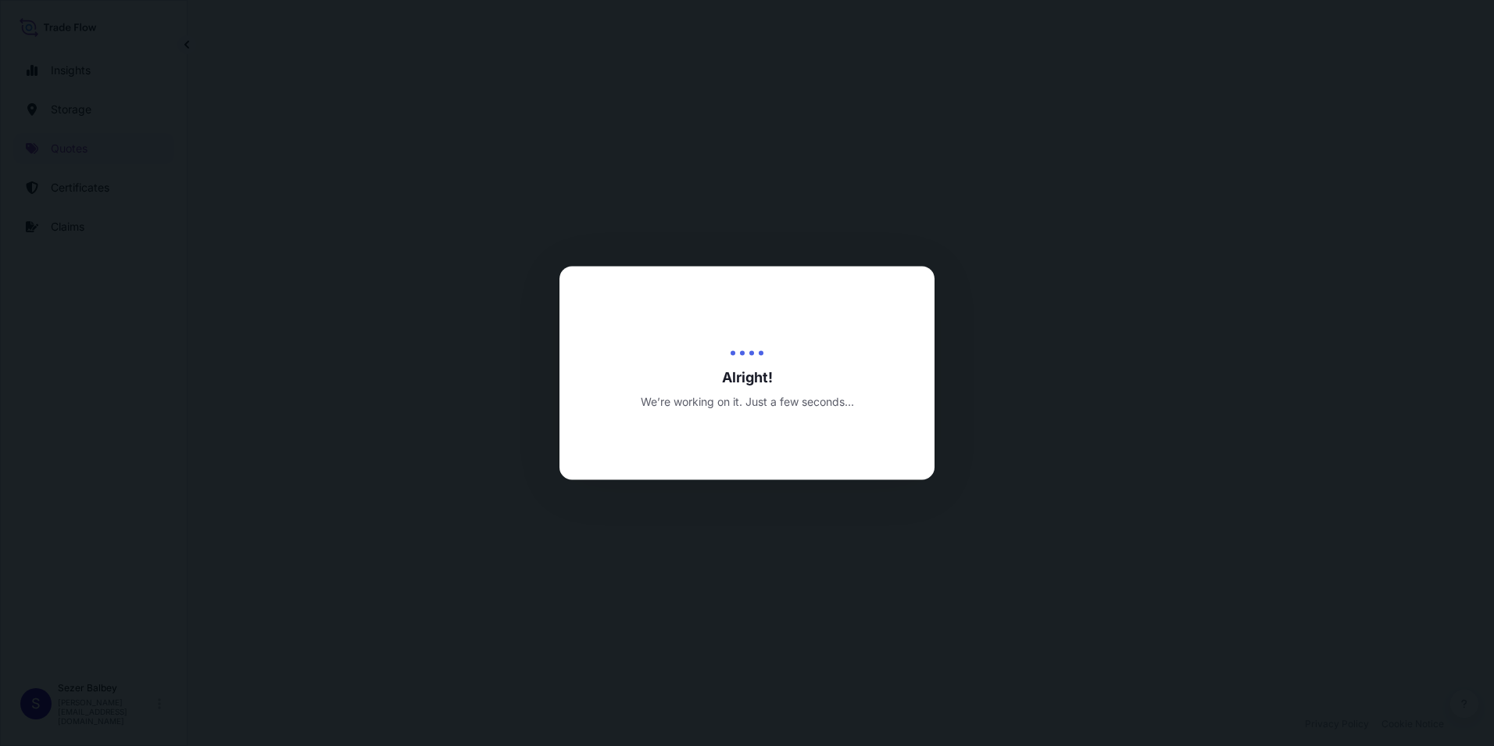
select select "Water"
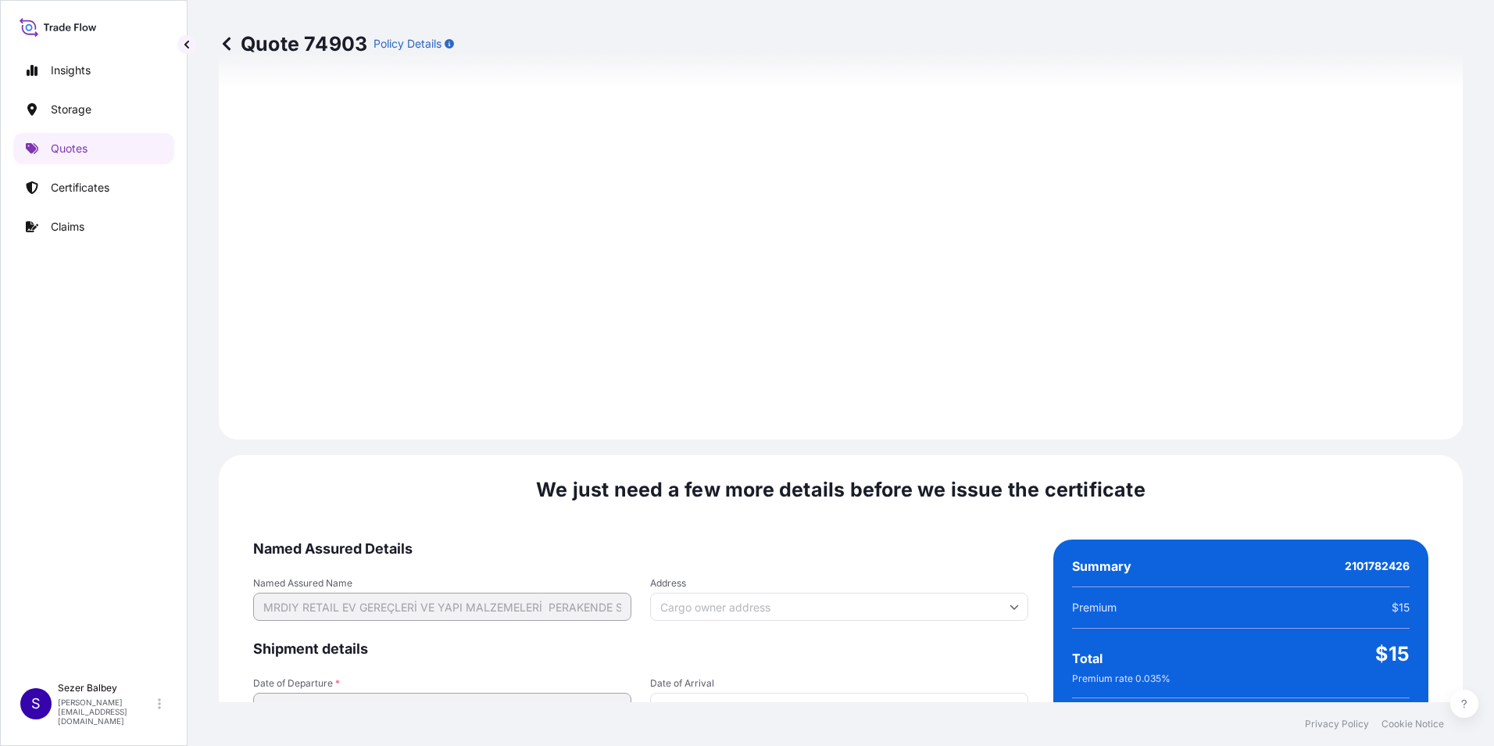
scroll to position [2201, 0]
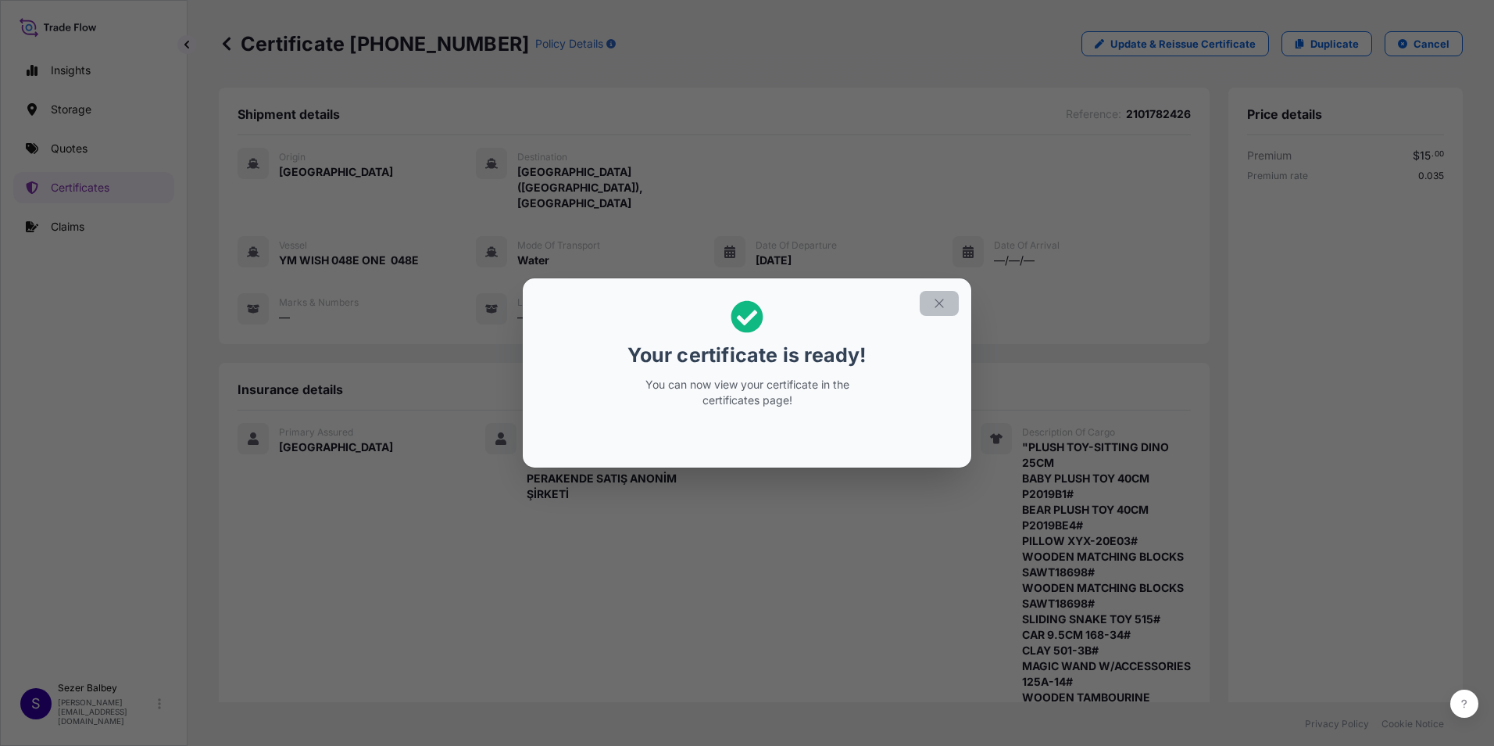
click at [942, 304] on icon "button" at bounding box center [939, 303] width 14 height 14
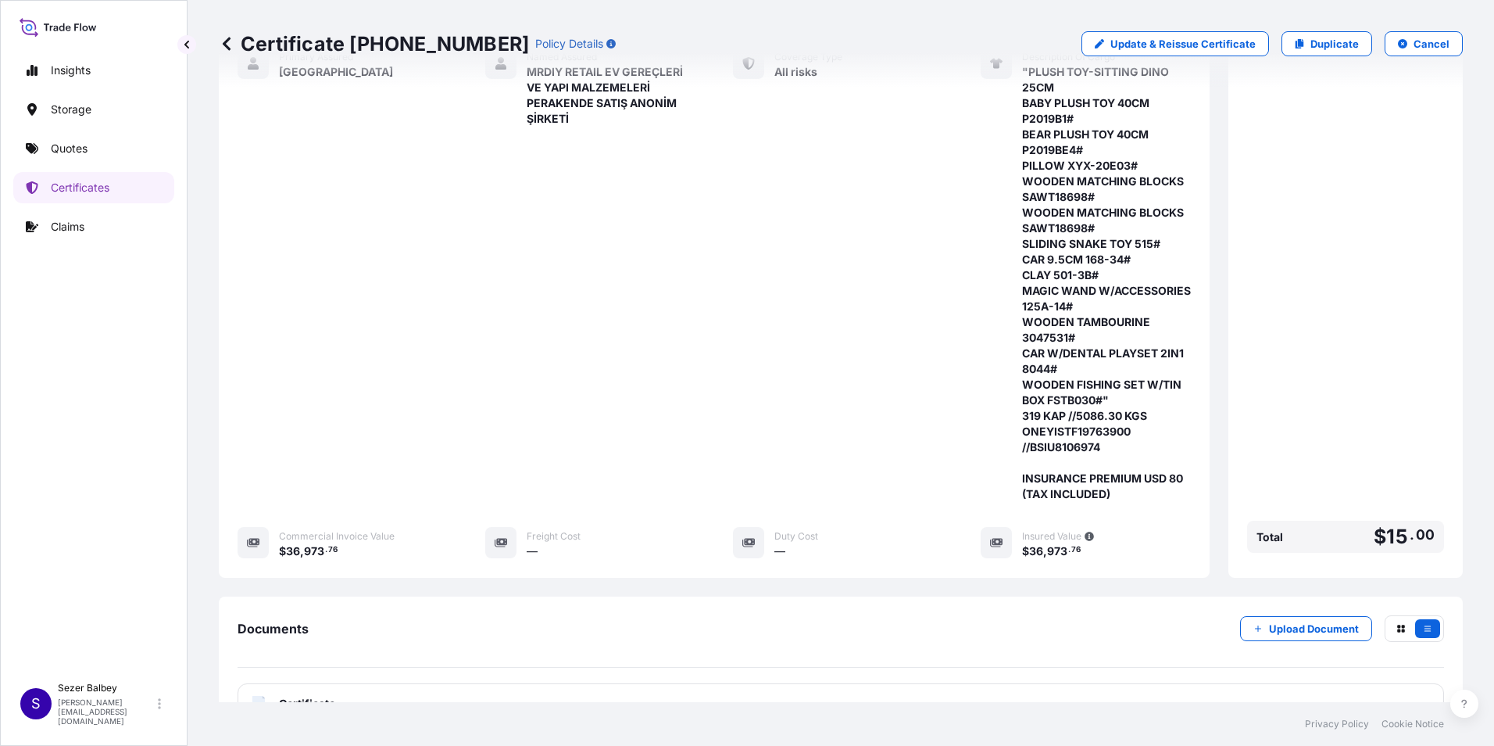
scroll to position [469, 0]
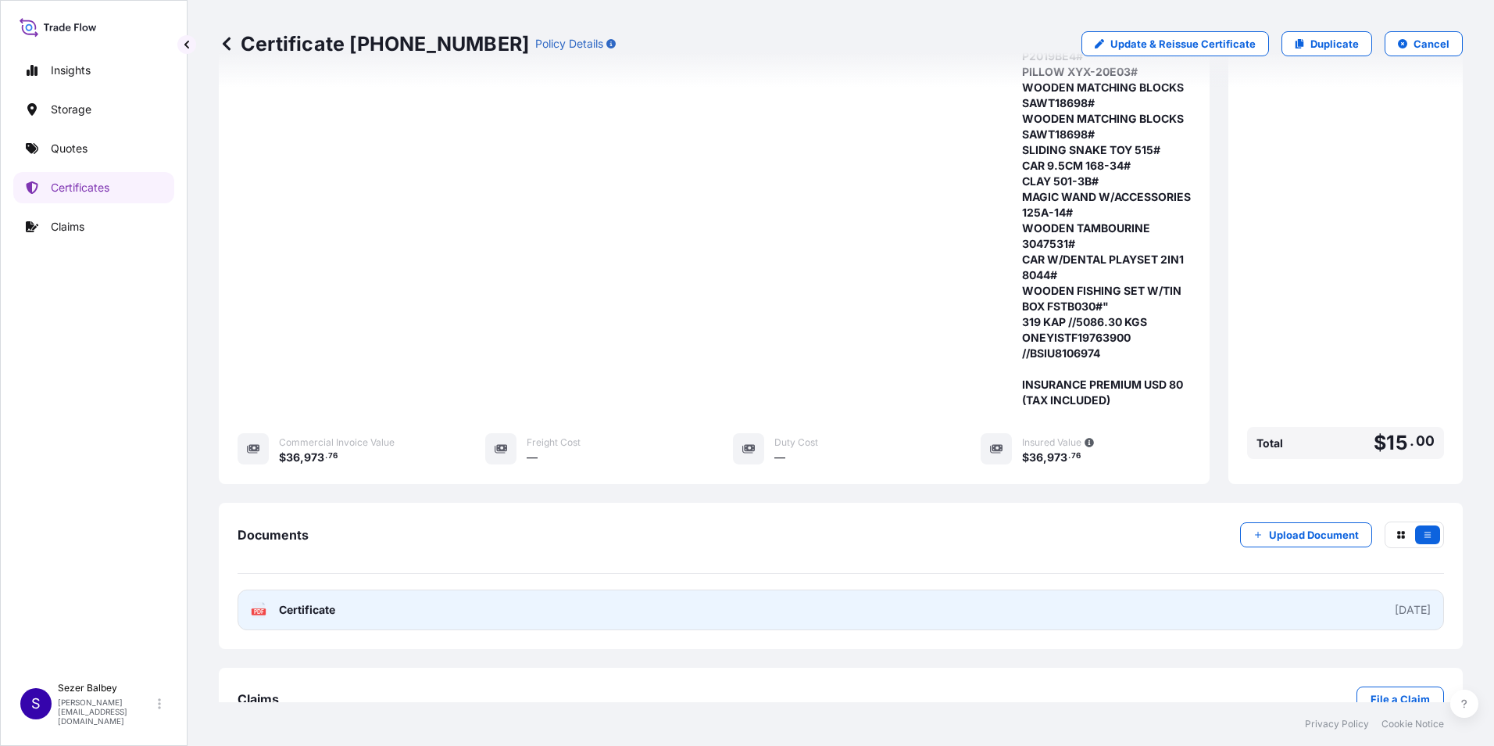
click at [355, 589] on link "PDF Certificate [DATE]" at bounding box center [841, 609] width 1207 height 41
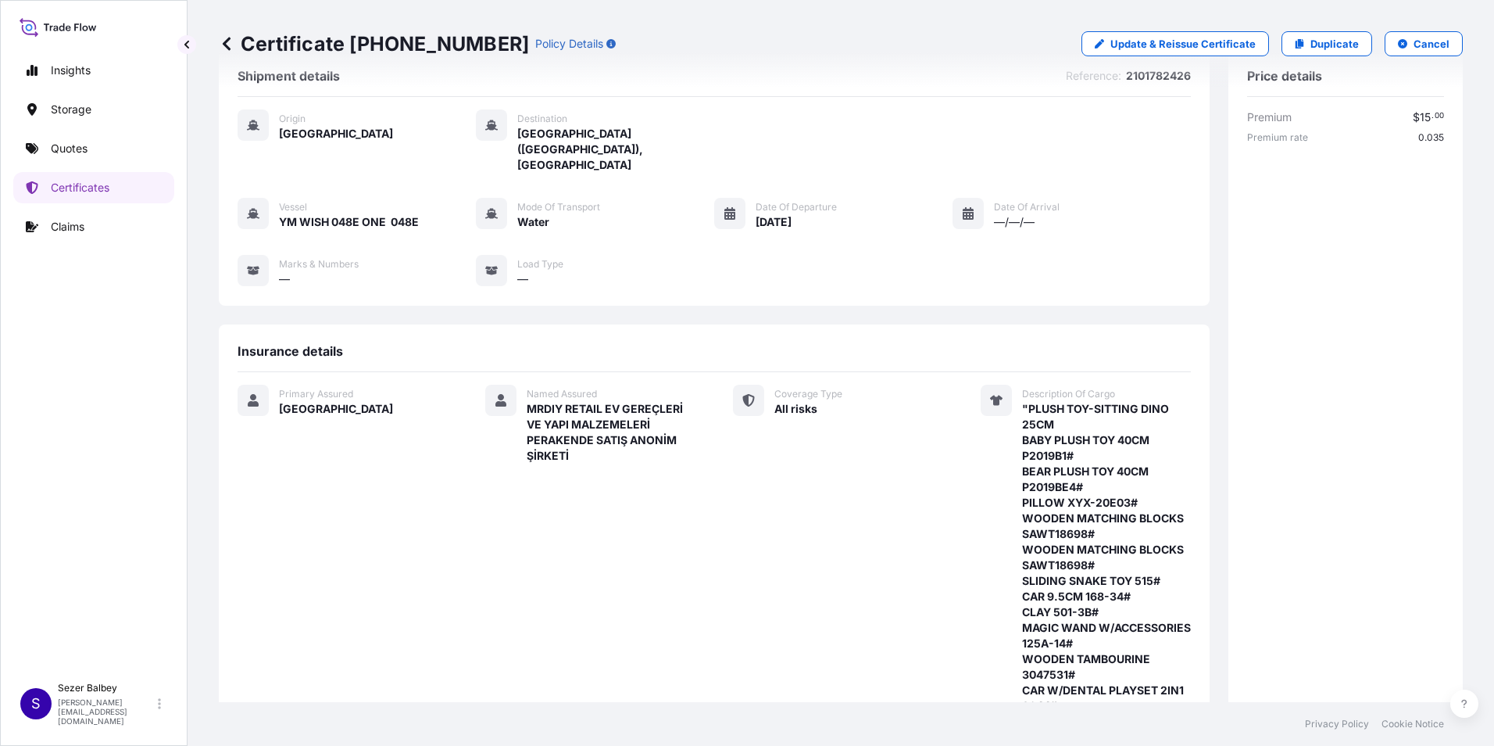
scroll to position [13, 0]
